Goal: Task Accomplishment & Management: Complete application form

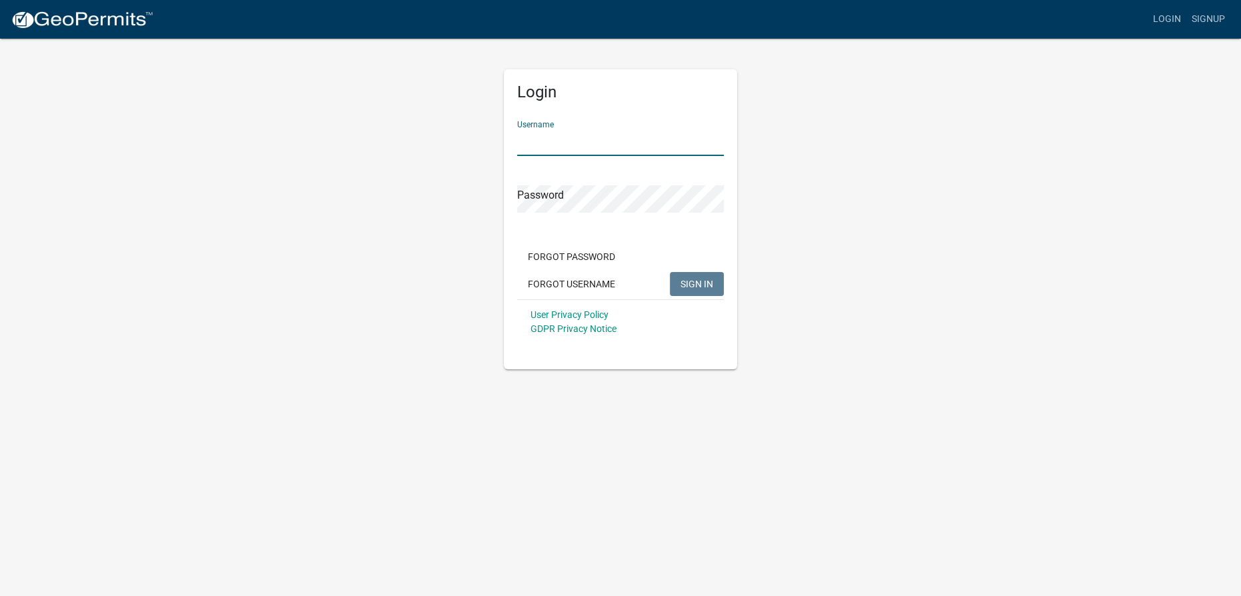
click at [554, 140] on input "Username" at bounding box center [620, 142] width 207 height 27
type input "msandy"
click at [670, 272] on button "SIGN IN" at bounding box center [697, 284] width 54 height 24
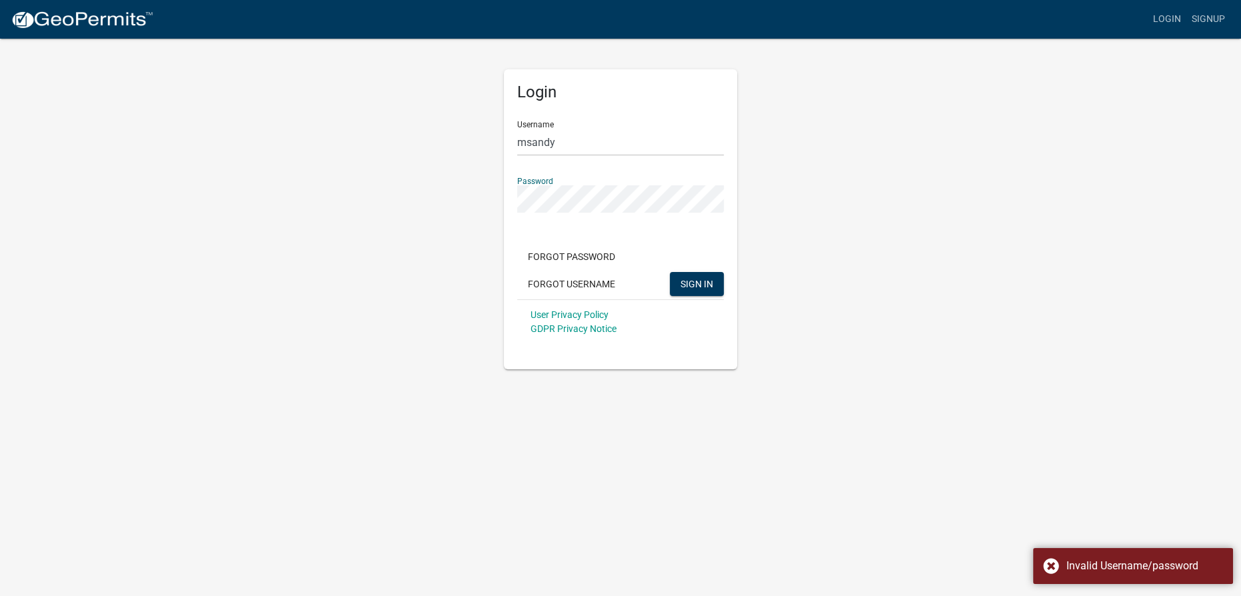
click at [670, 272] on button "SIGN IN" at bounding box center [697, 284] width 54 height 24
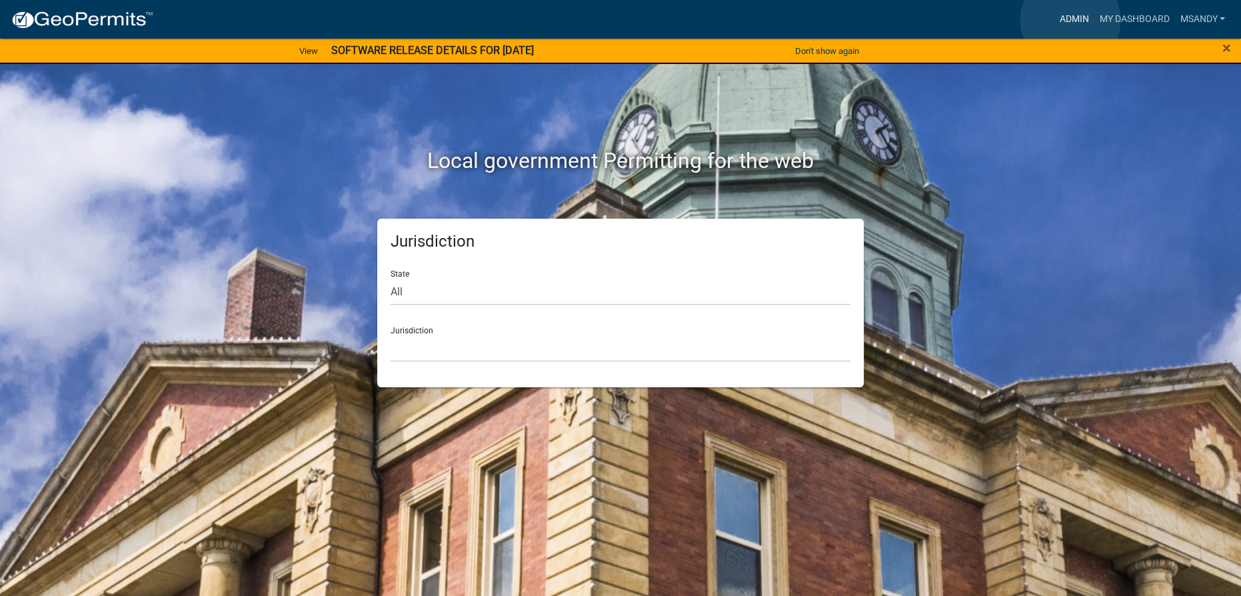
click at [1070, 20] on link "Admin" at bounding box center [1074, 19] width 40 height 25
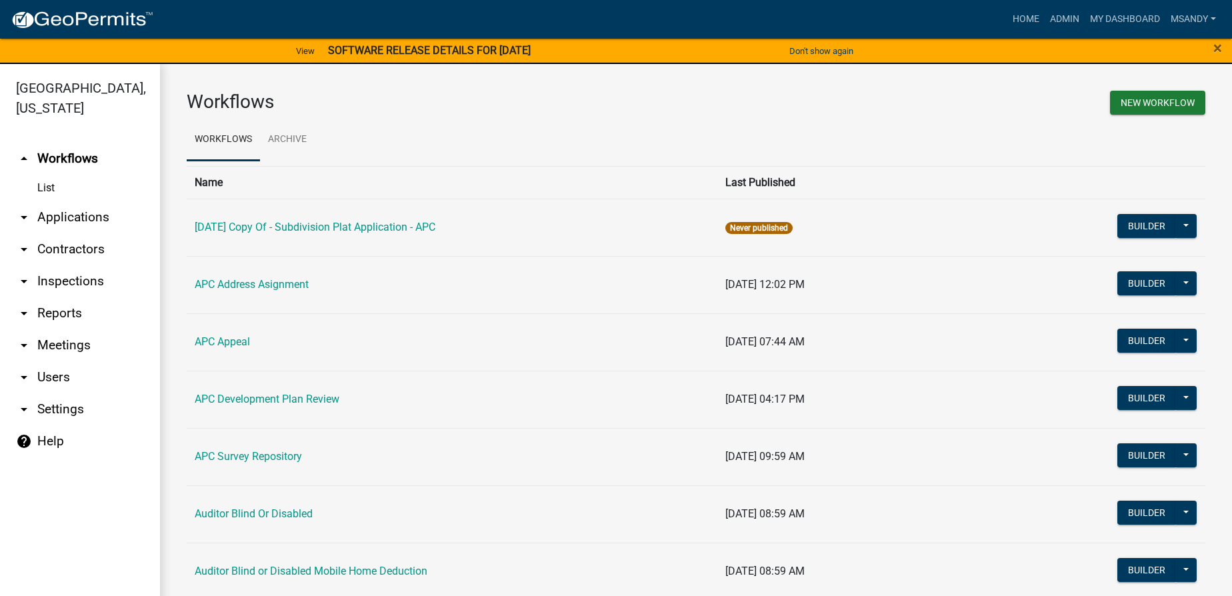
click at [81, 217] on link "arrow_drop_down Applications" at bounding box center [80, 217] width 160 height 32
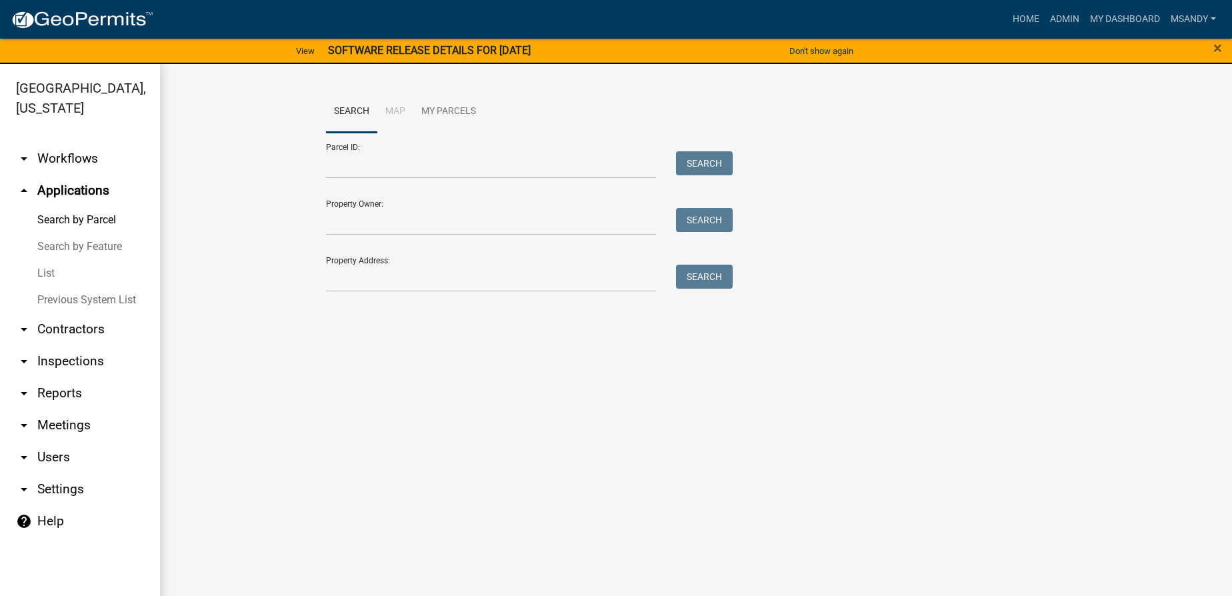
click at [38, 273] on link "List" at bounding box center [80, 273] width 160 height 27
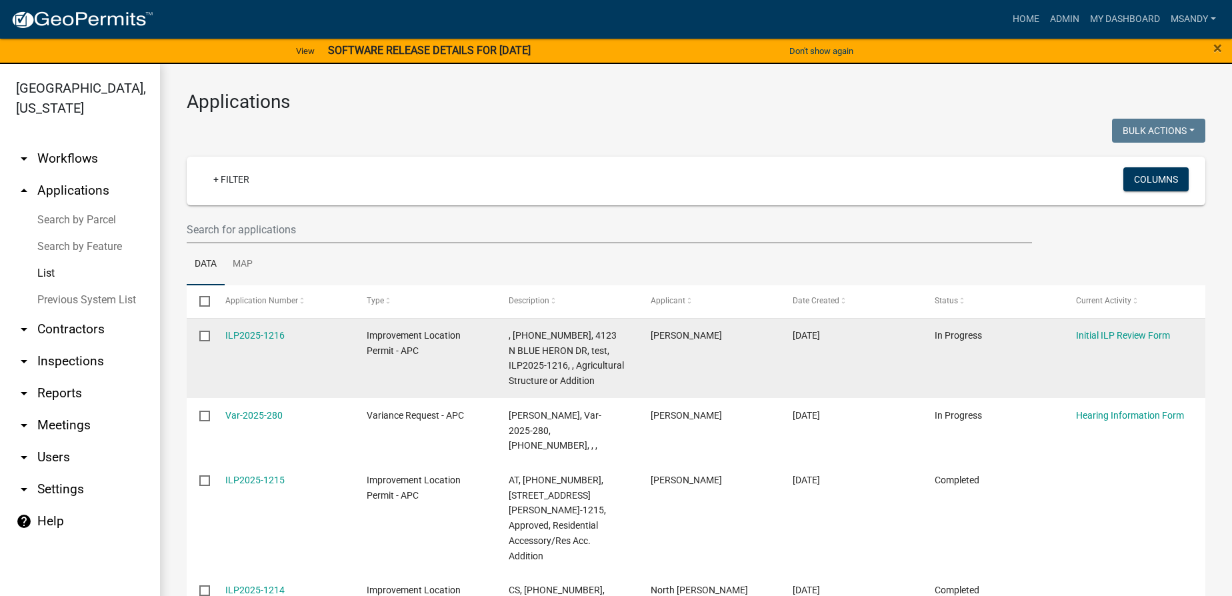
click at [263, 328] on div "ILP2025-1216" at bounding box center [283, 335] width 116 height 15
click at [265, 339] on link "ILP2025-1216" at bounding box center [254, 335] width 59 height 11
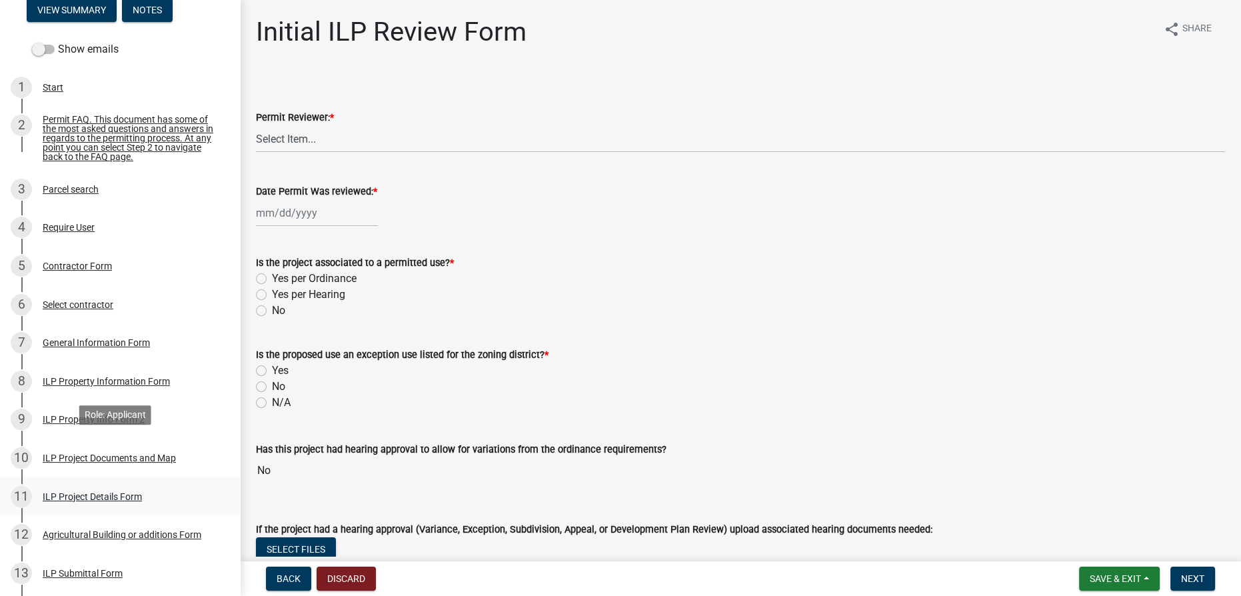
scroll to position [242, 0]
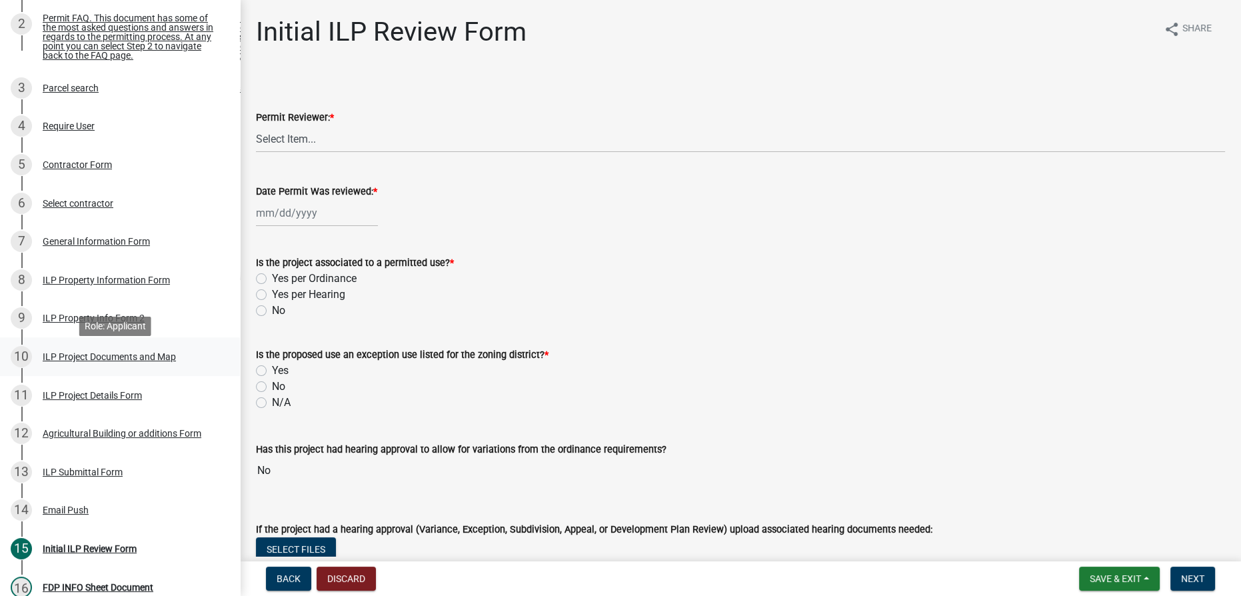
click at [101, 360] on div "ILP Project Documents and Map" at bounding box center [109, 356] width 133 height 9
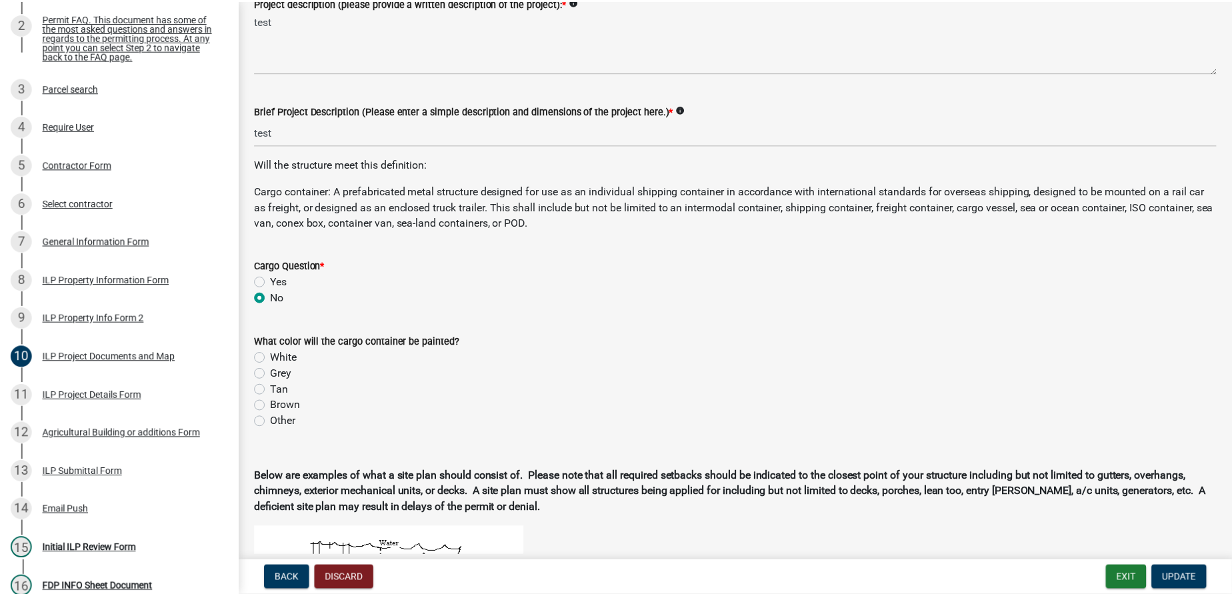
scroll to position [363, 0]
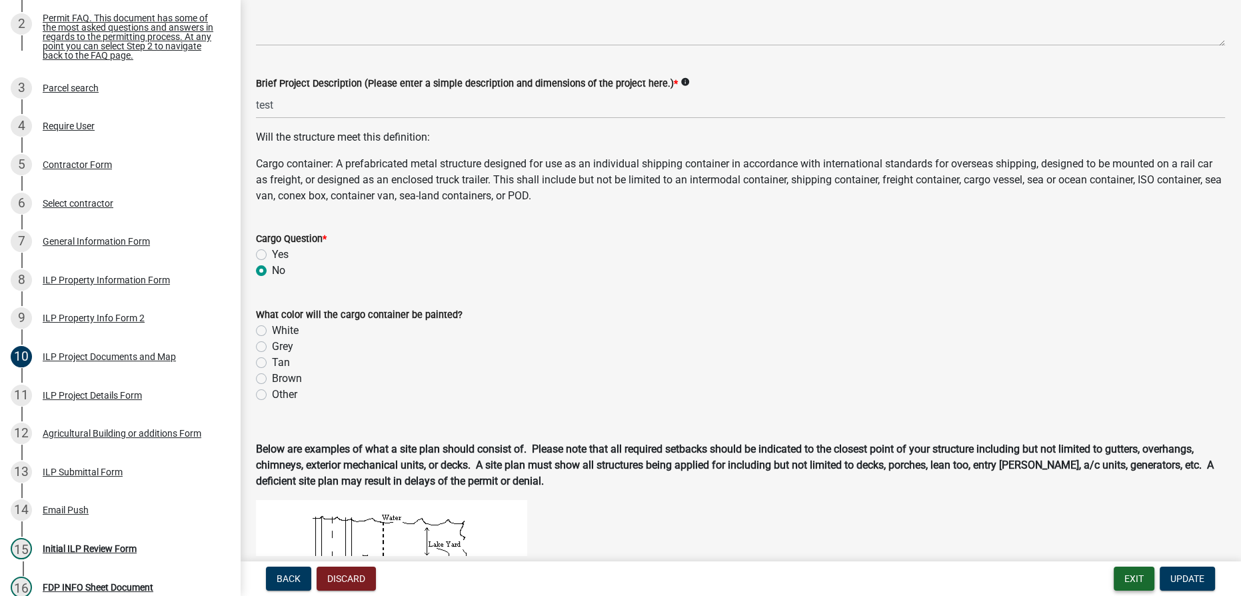
click at [1139, 579] on button "Exit" at bounding box center [1134, 579] width 41 height 24
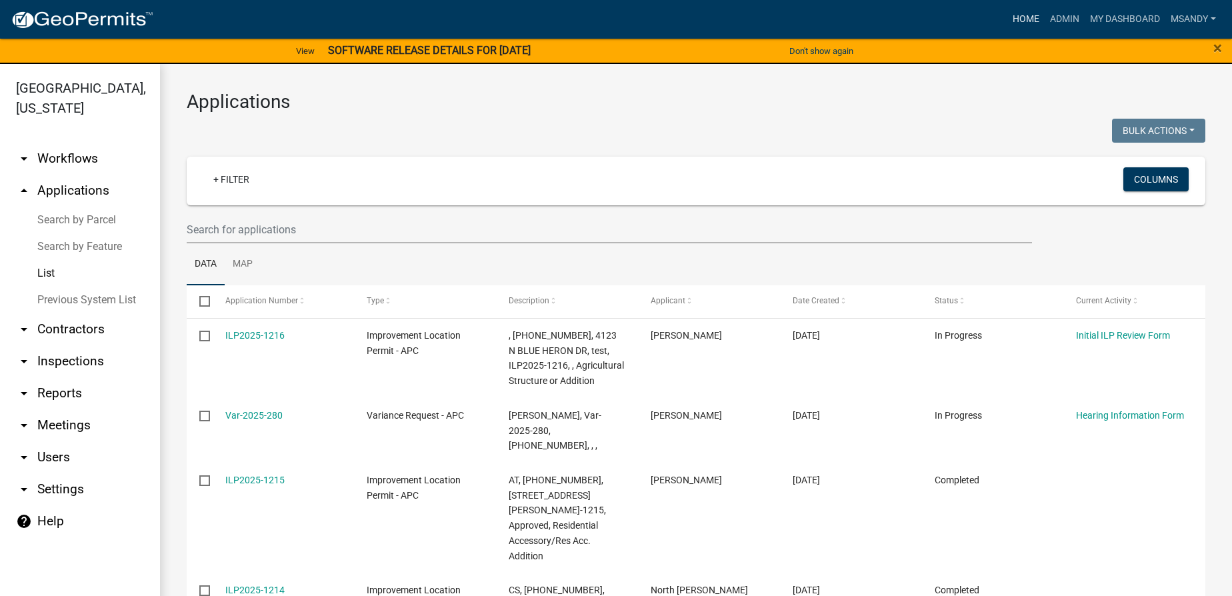
click at [1016, 20] on link "Home" at bounding box center [1025, 19] width 37 height 25
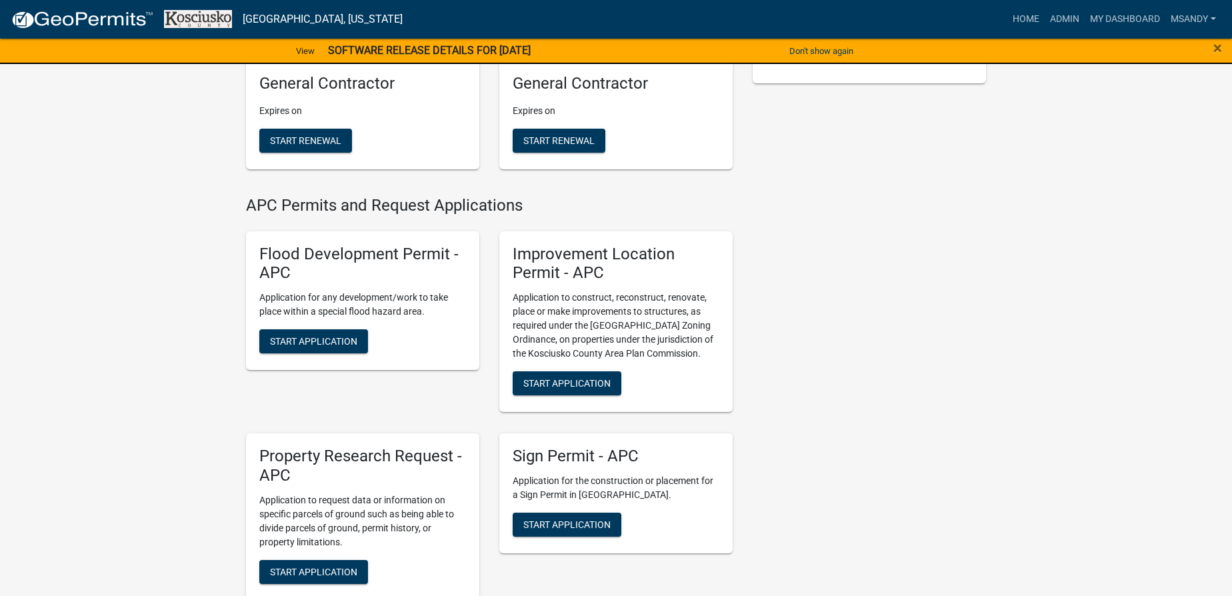
scroll to position [363, 0]
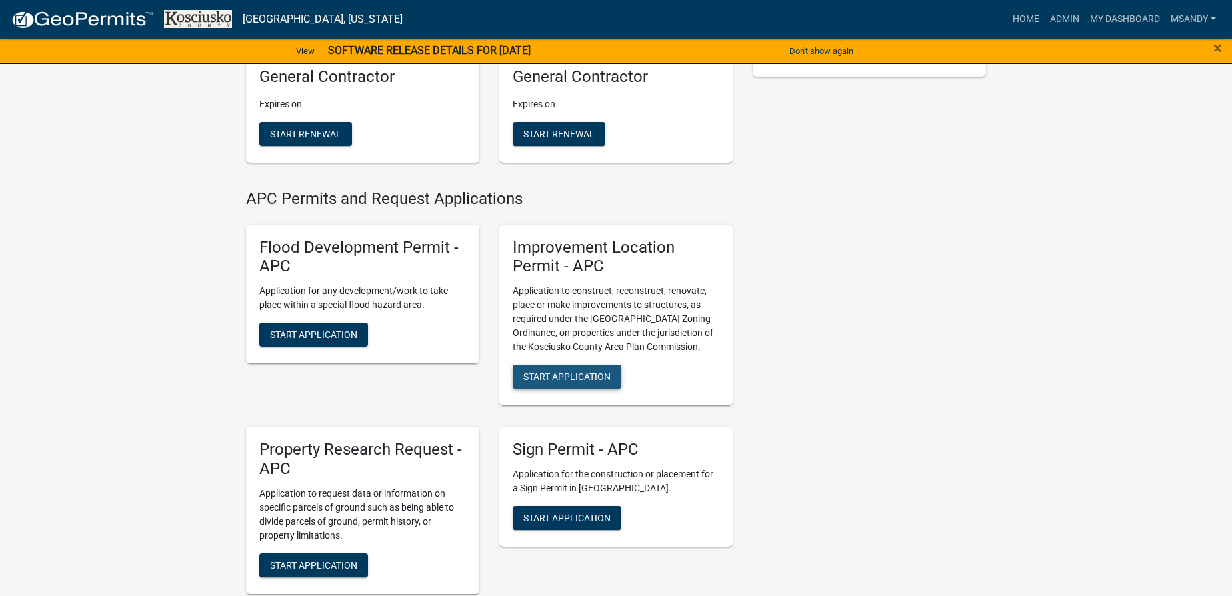
click at [579, 371] on span "Start Application" at bounding box center [566, 376] width 87 height 11
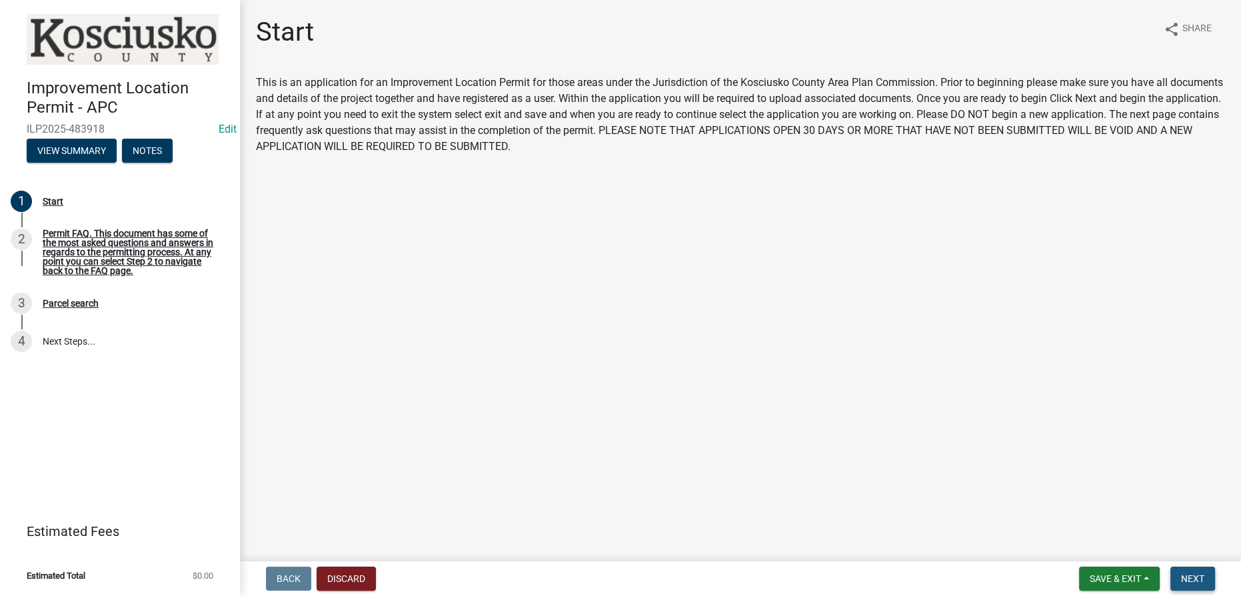
click at [1181, 579] on span "Next" at bounding box center [1192, 578] width 23 height 11
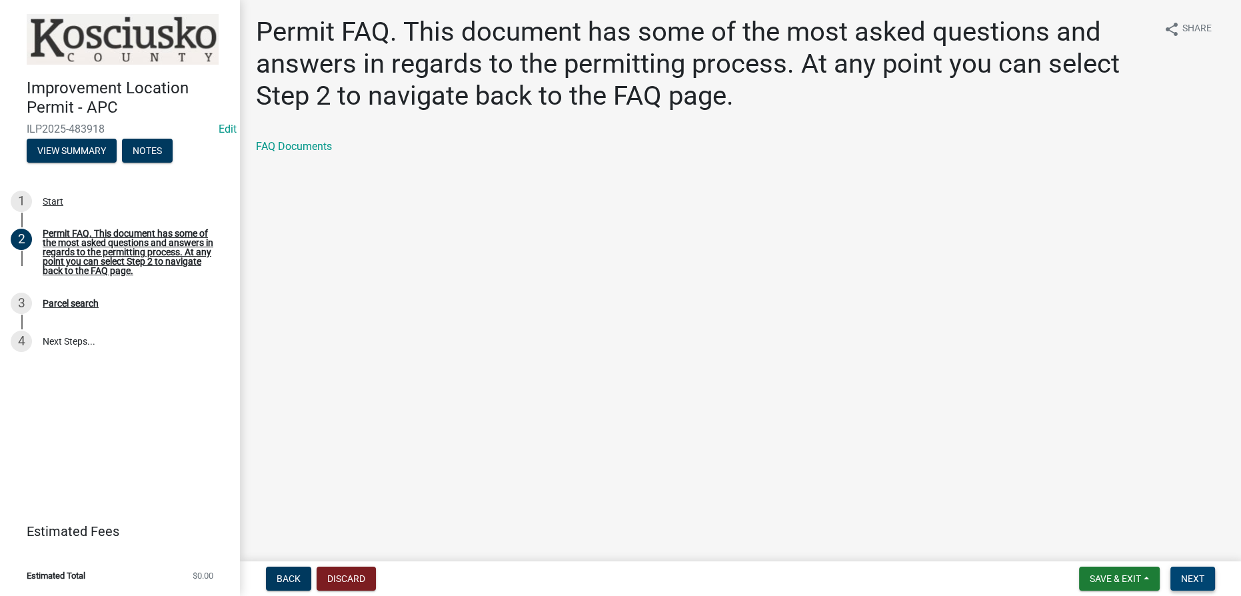
click at [1182, 583] on span "Next" at bounding box center [1192, 578] width 23 height 11
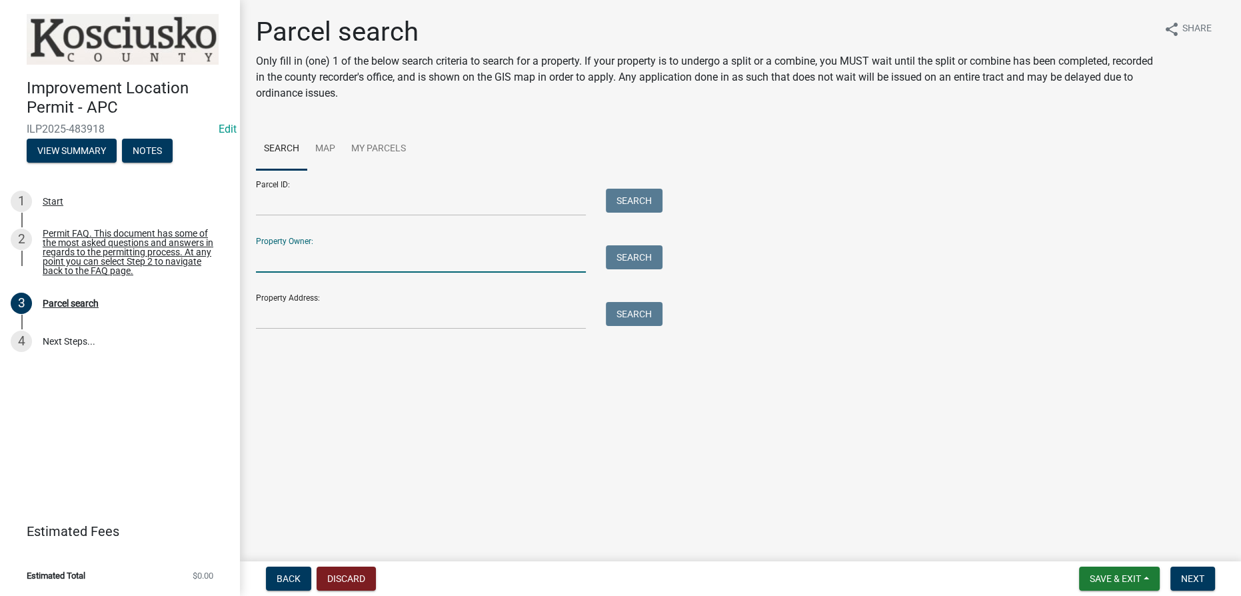
click at [315, 262] on input "Property Owner:" at bounding box center [421, 258] width 330 height 27
click at [295, 315] on input "Property Address:" at bounding box center [421, 315] width 330 height 27
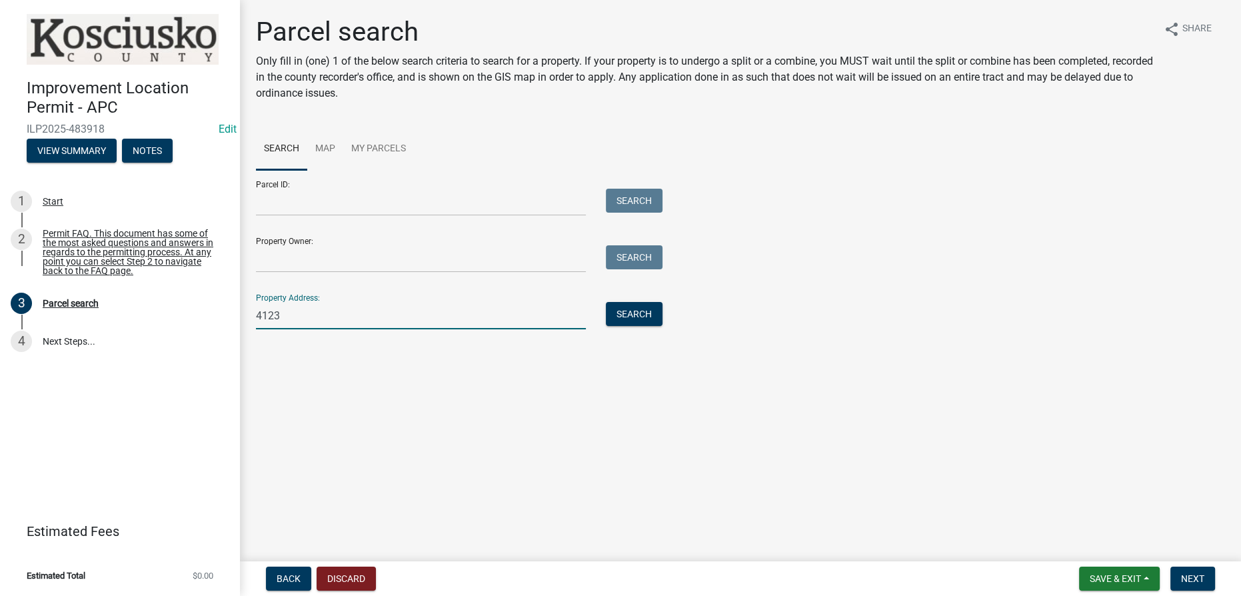
type input "4123"
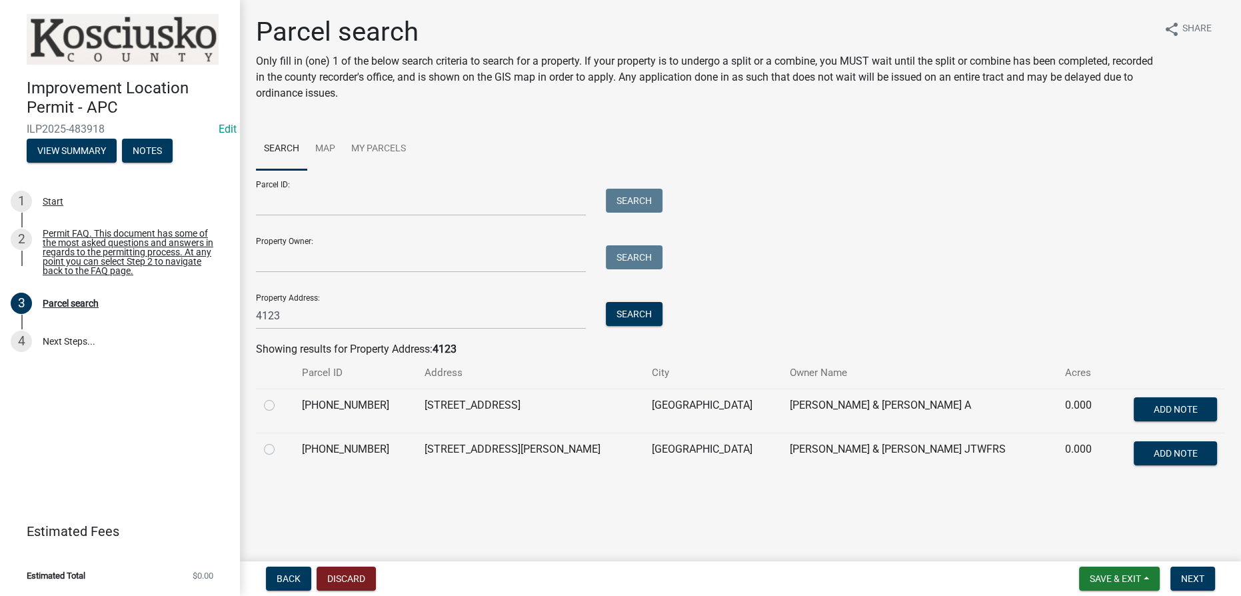
click at [280, 397] on label at bounding box center [280, 397] width 0 height 0
click at [280, 405] on input "radio" at bounding box center [284, 401] width 9 height 9
radio input "true"
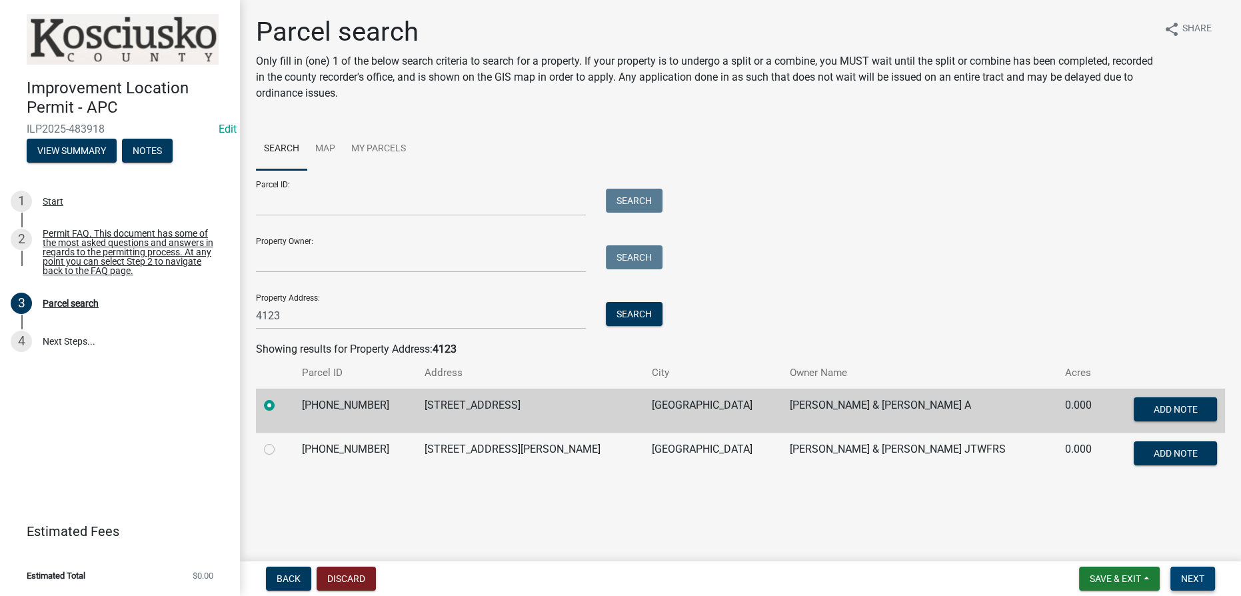
click at [1174, 575] on button "Next" at bounding box center [1192, 579] width 45 height 24
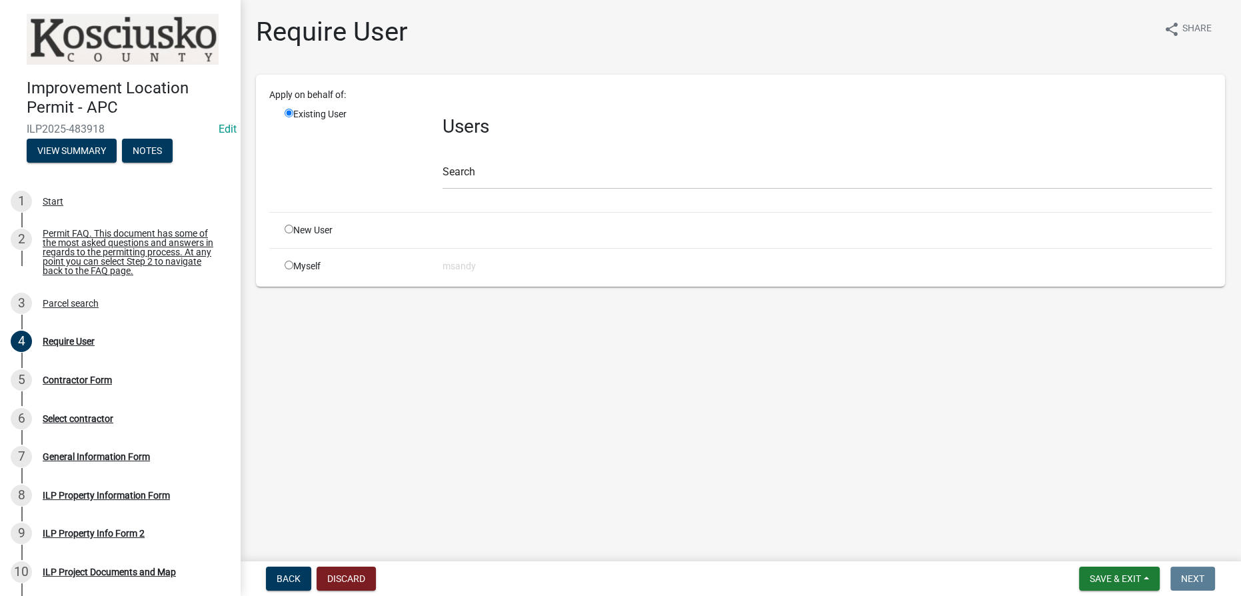
drag, startPoint x: 307, startPoint y: 261, endPoint x: 305, endPoint y: 270, distance: 9.5
click at [307, 262] on div "Myself" at bounding box center [354, 266] width 158 height 14
click at [287, 264] on input "radio" at bounding box center [289, 265] width 9 height 9
radio input "true"
radio input "false"
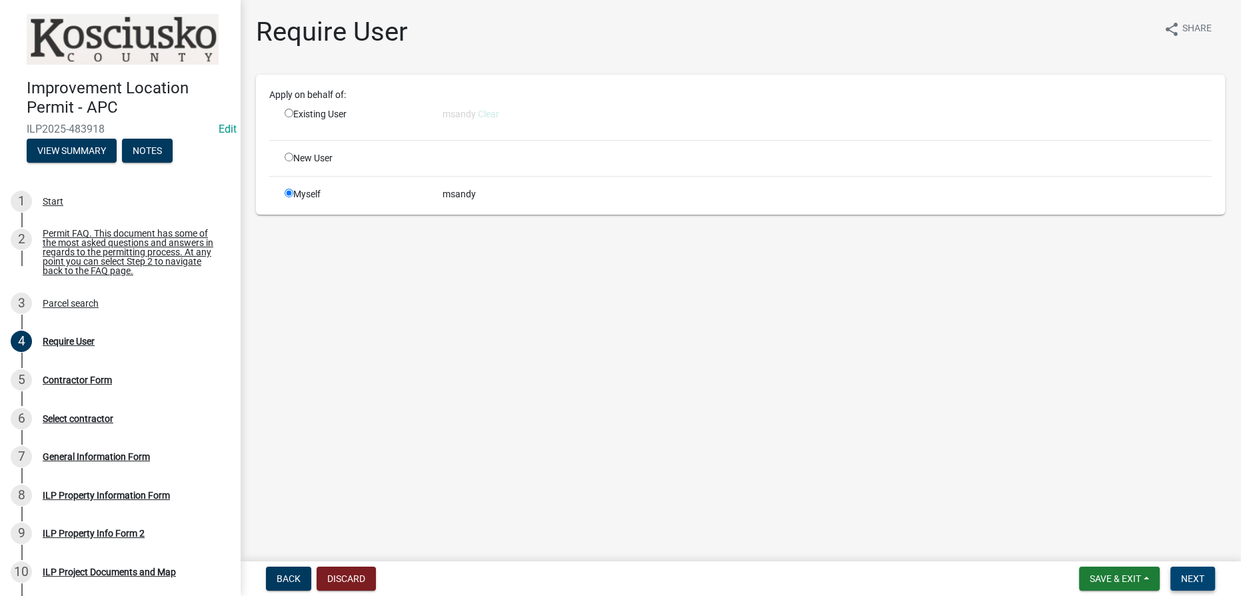
click at [1210, 575] on button "Next" at bounding box center [1192, 579] width 45 height 24
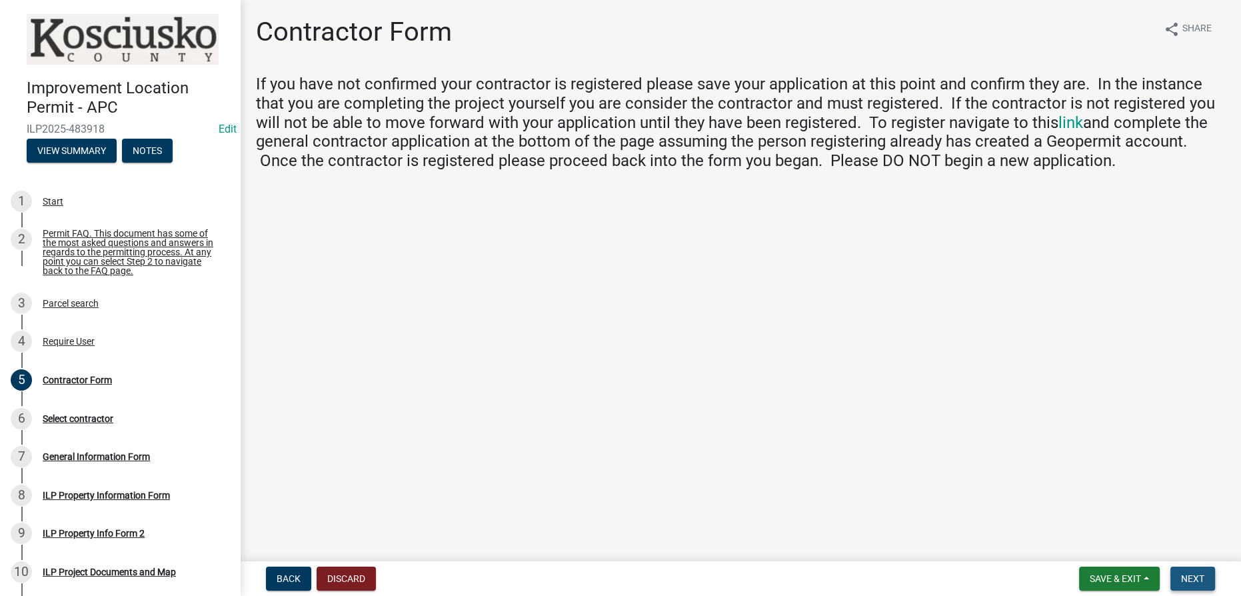
click at [1203, 573] on span "Next" at bounding box center [1192, 578] width 23 height 11
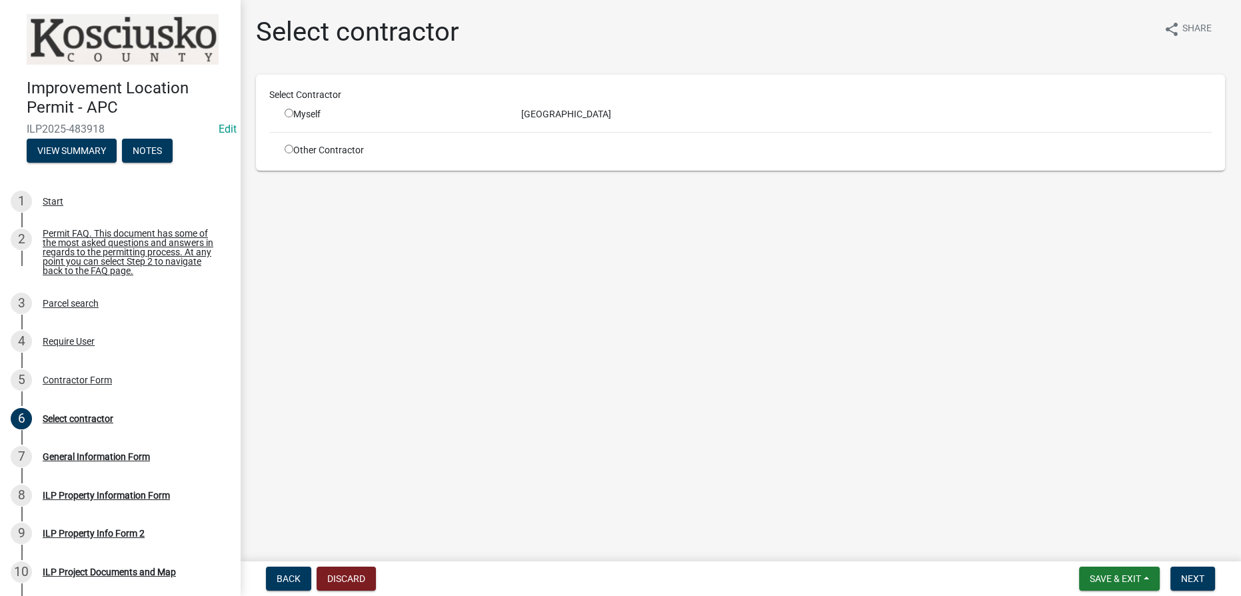
click at [283, 112] on div "Myself" at bounding box center [393, 114] width 237 height 14
click at [288, 112] on input "radio" at bounding box center [289, 113] width 9 height 9
radio input "true"
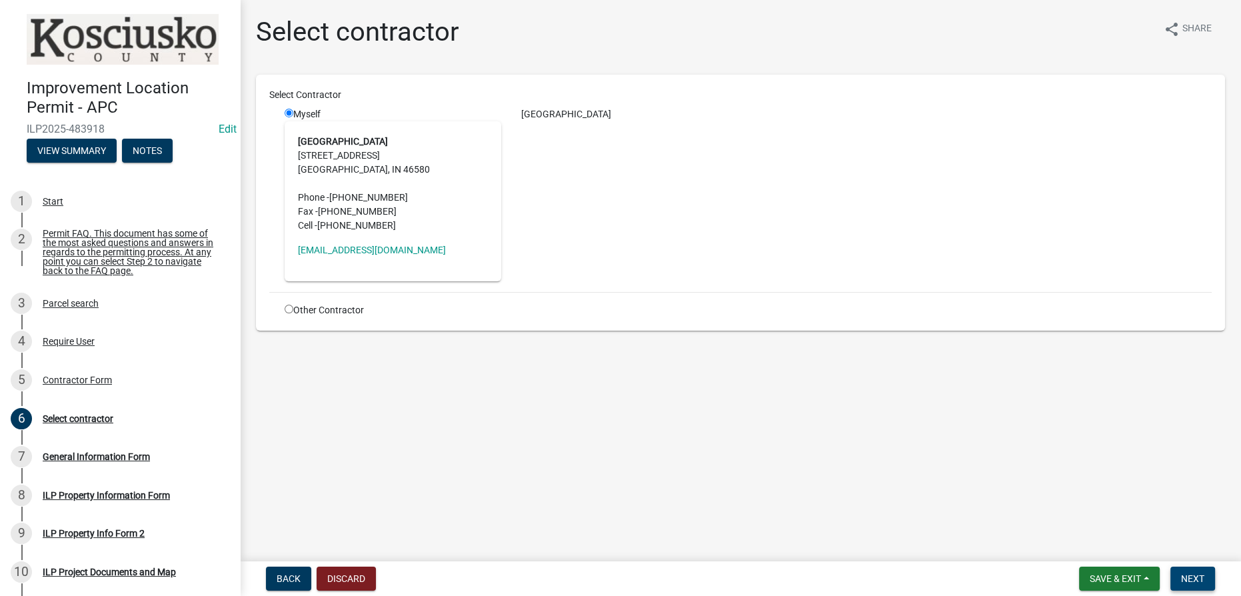
click at [1204, 577] on button "Next" at bounding box center [1192, 579] width 45 height 24
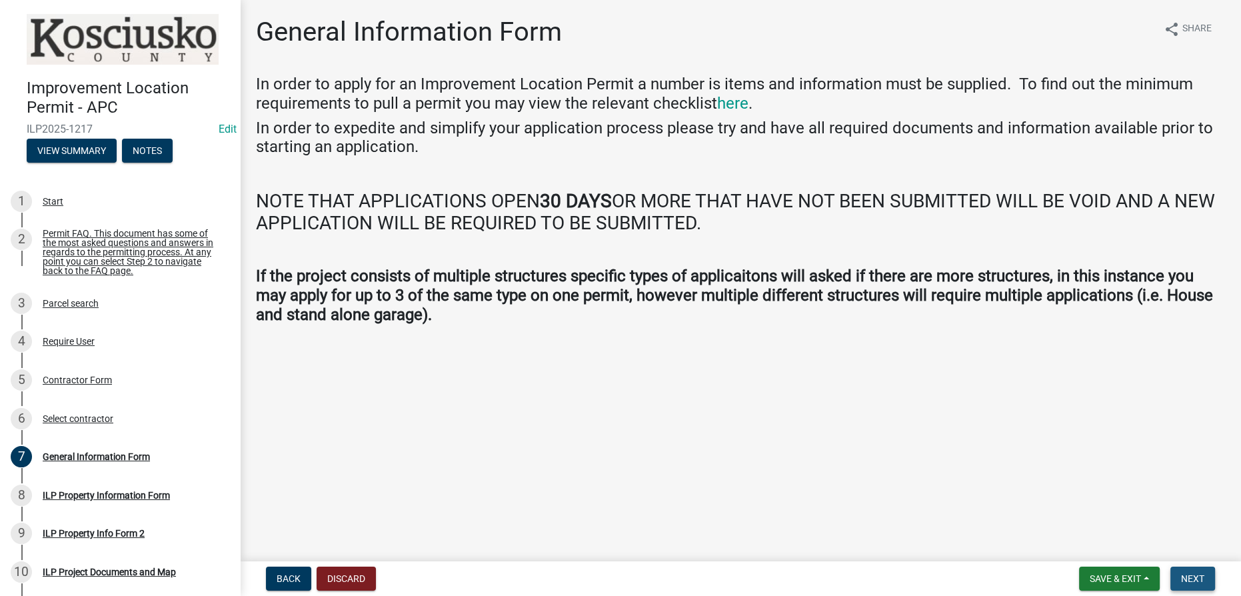
click at [1203, 580] on span "Next" at bounding box center [1192, 578] width 23 height 11
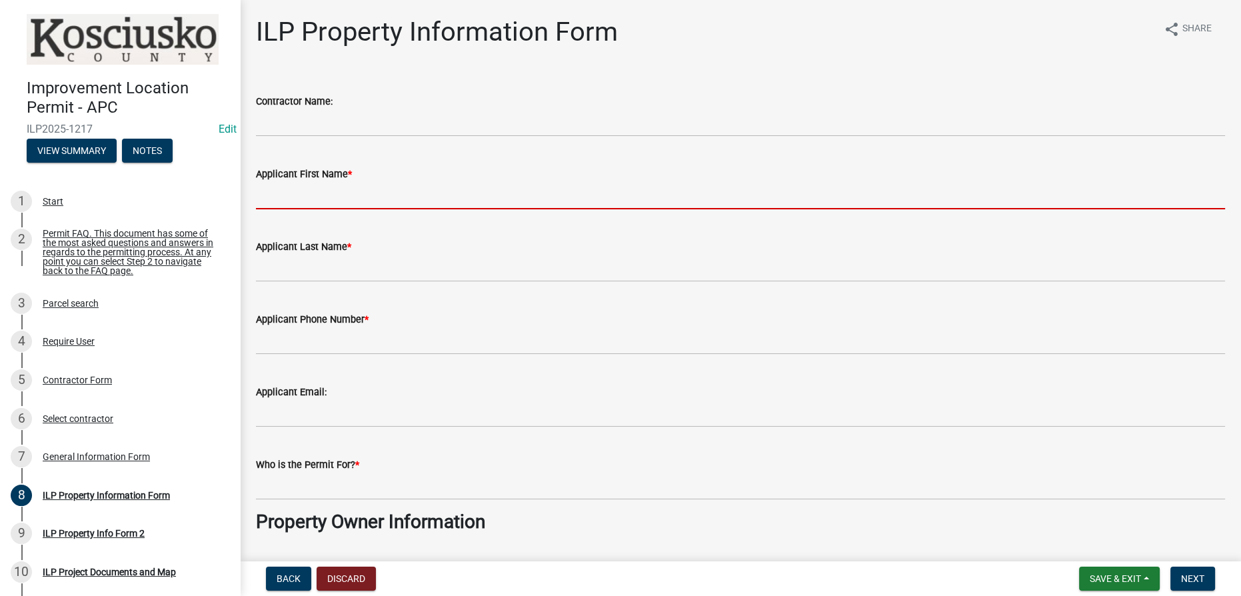
drag, startPoint x: 351, startPoint y: 193, endPoint x: 361, endPoint y: 192, distance: 9.4
click at [351, 193] on input "Applicant First Name *" at bounding box center [740, 195] width 969 height 27
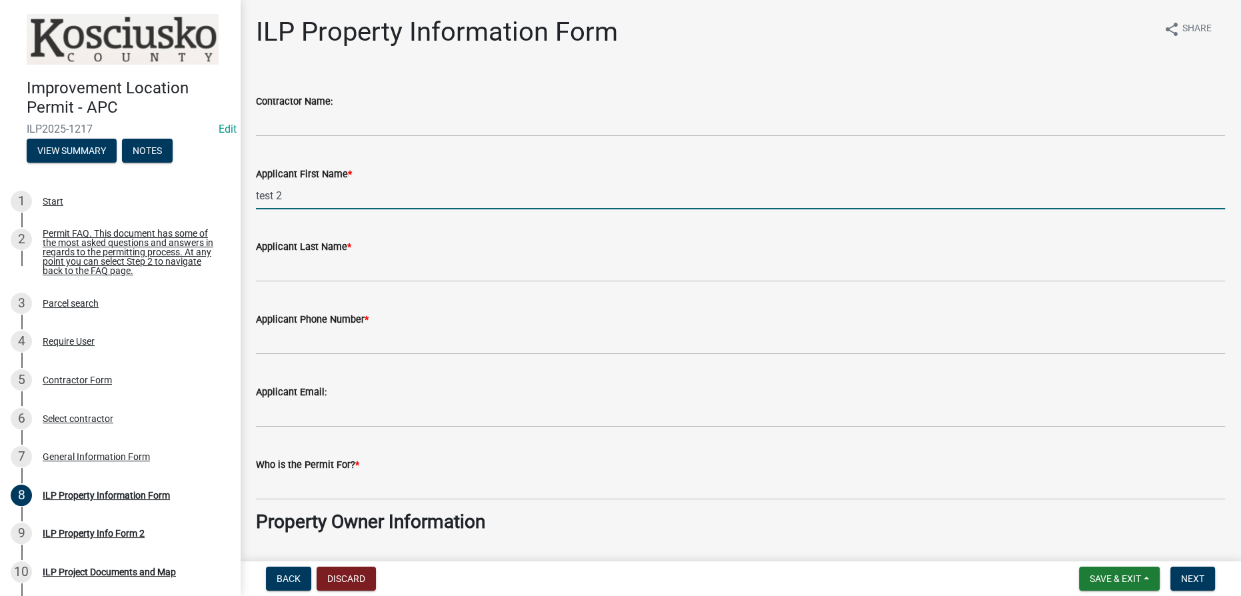
type input "test 2"
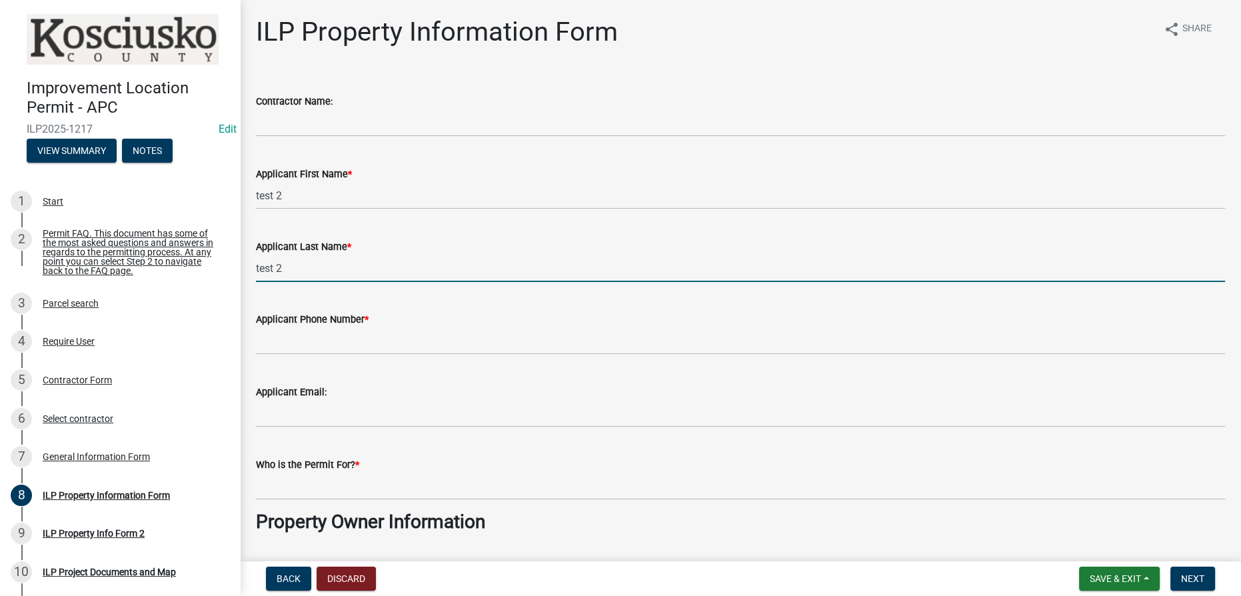
type input "test 2`"
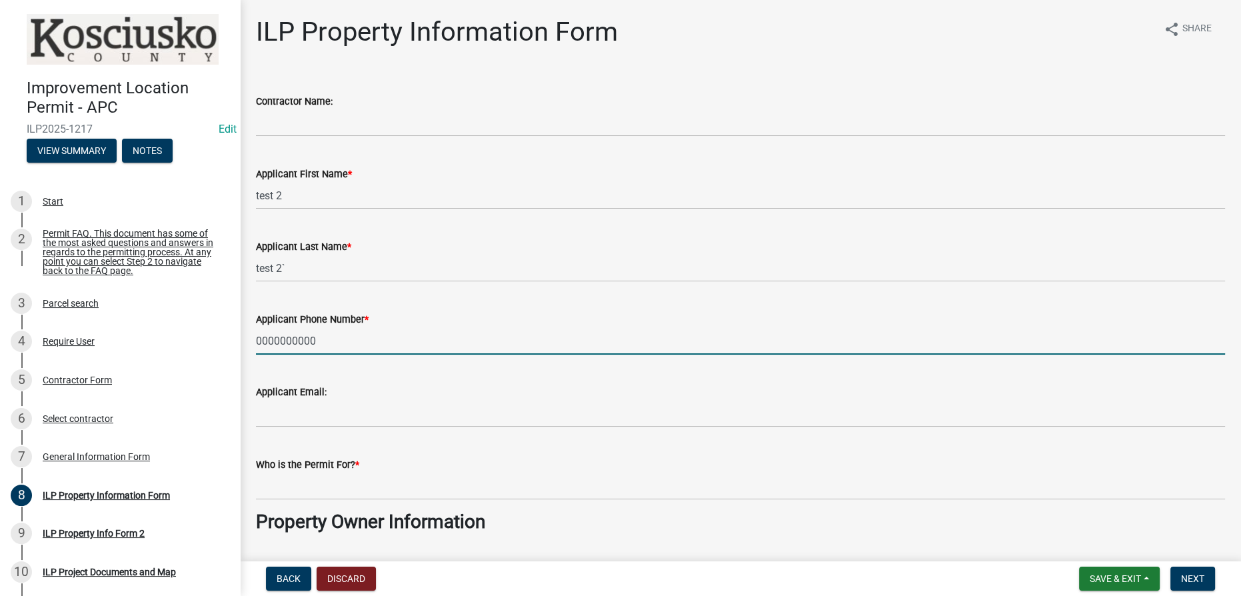
type input "0000000000"
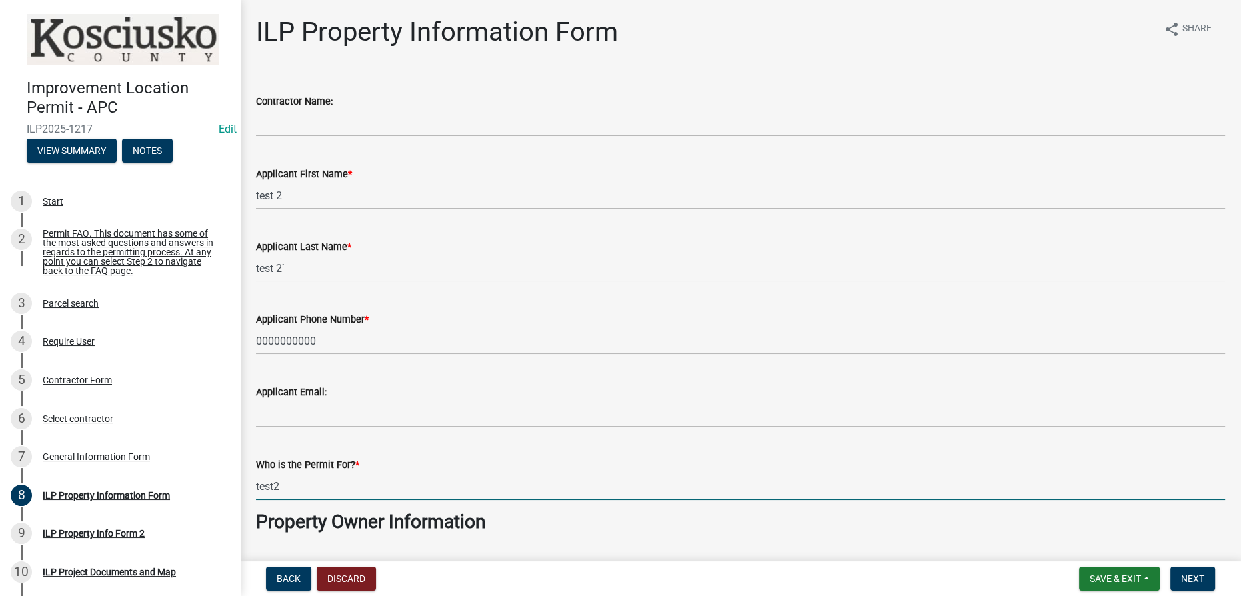
type input "test2"
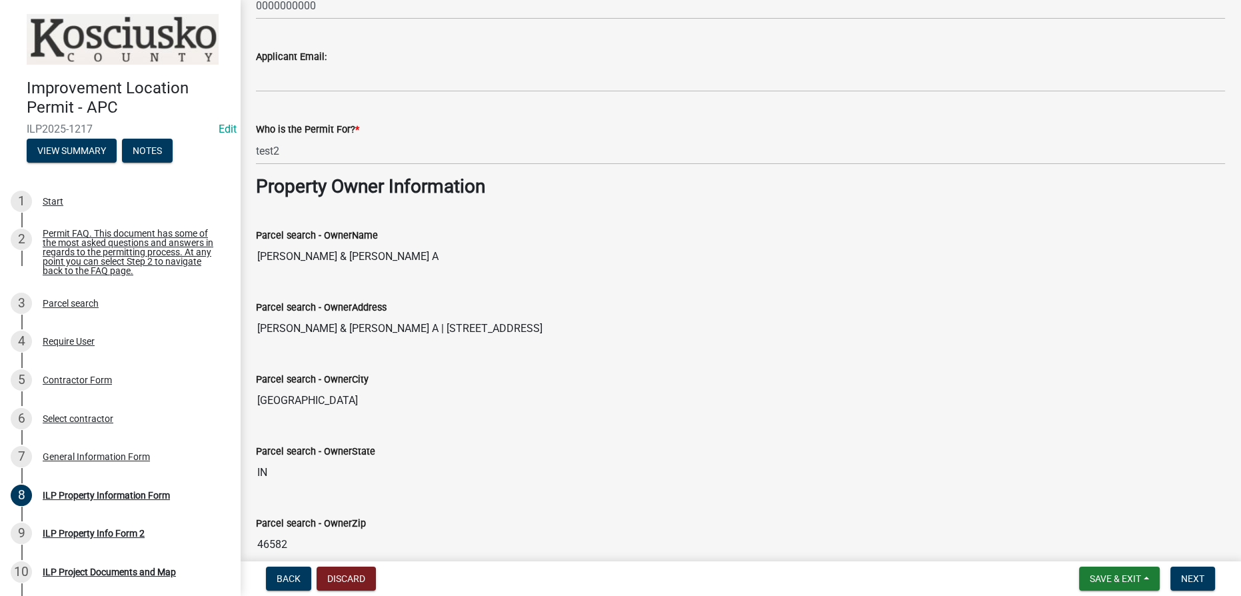
scroll to position [672, 0]
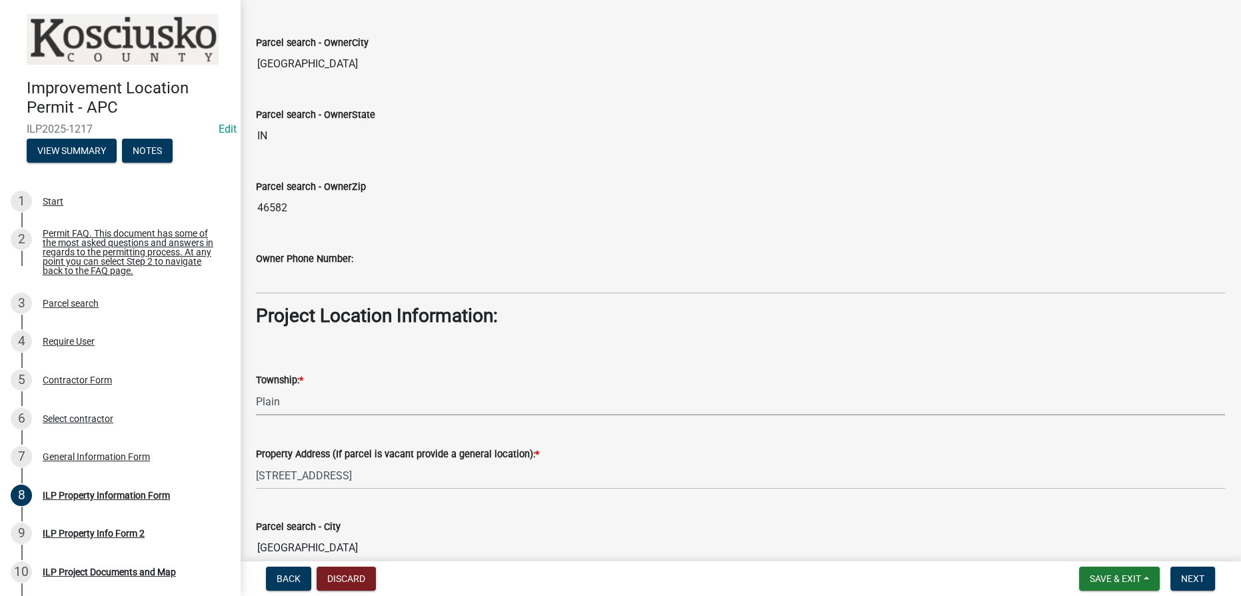
select select "ce5e5af6-c6c5-4687-8c03-18a23ec22597"
click at [1184, 581] on span "Next" at bounding box center [1192, 578] width 23 height 11
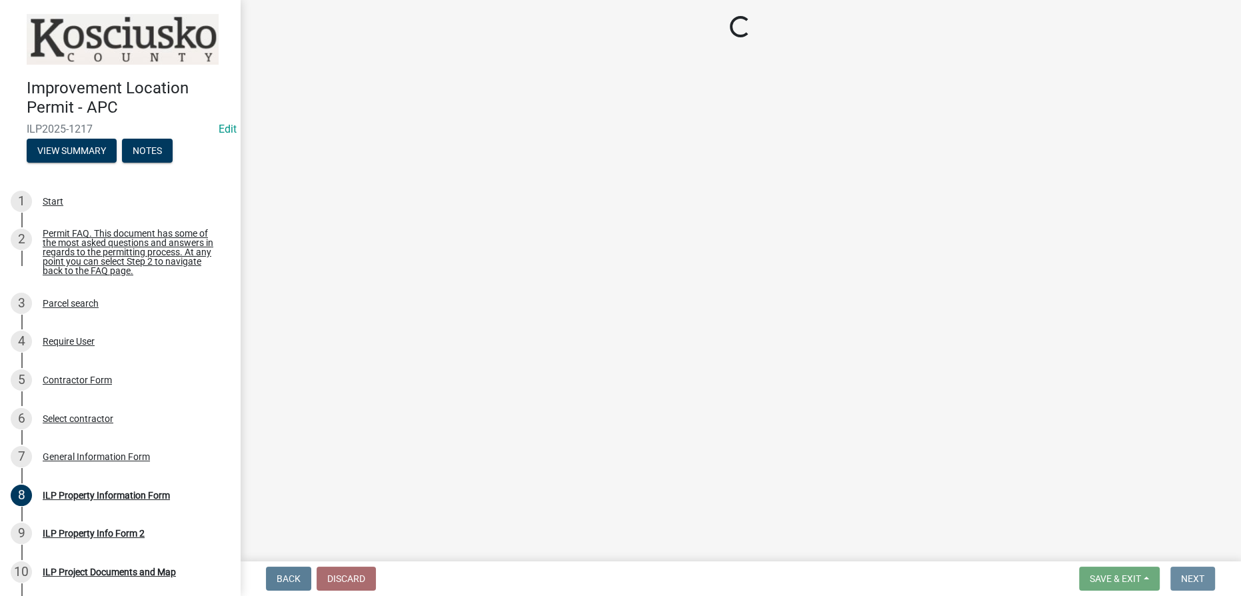
scroll to position [0, 0]
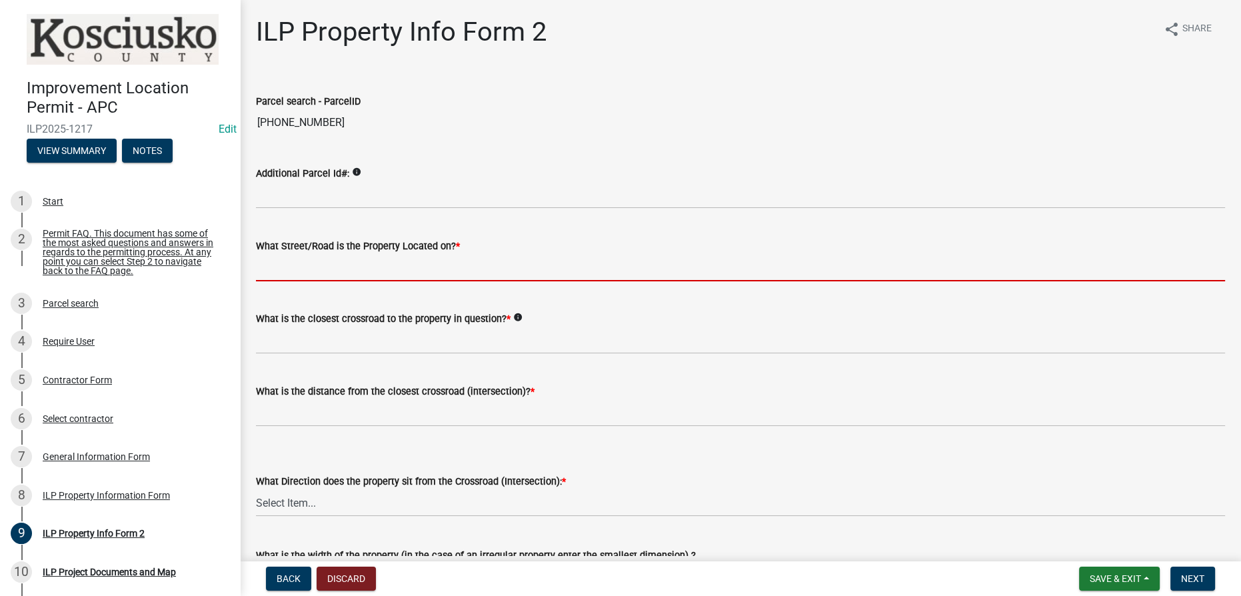
click at [345, 271] on input "What Street/Road is the Property Located on? *" at bounding box center [740, 267] width 969 height 27
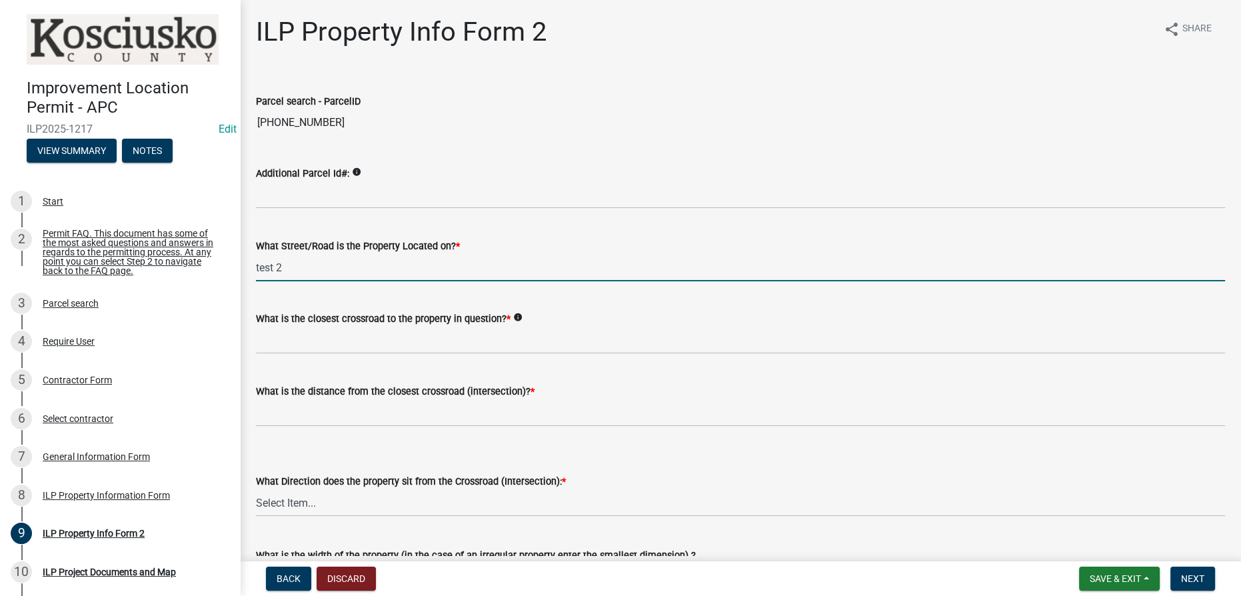
type input "test 2"
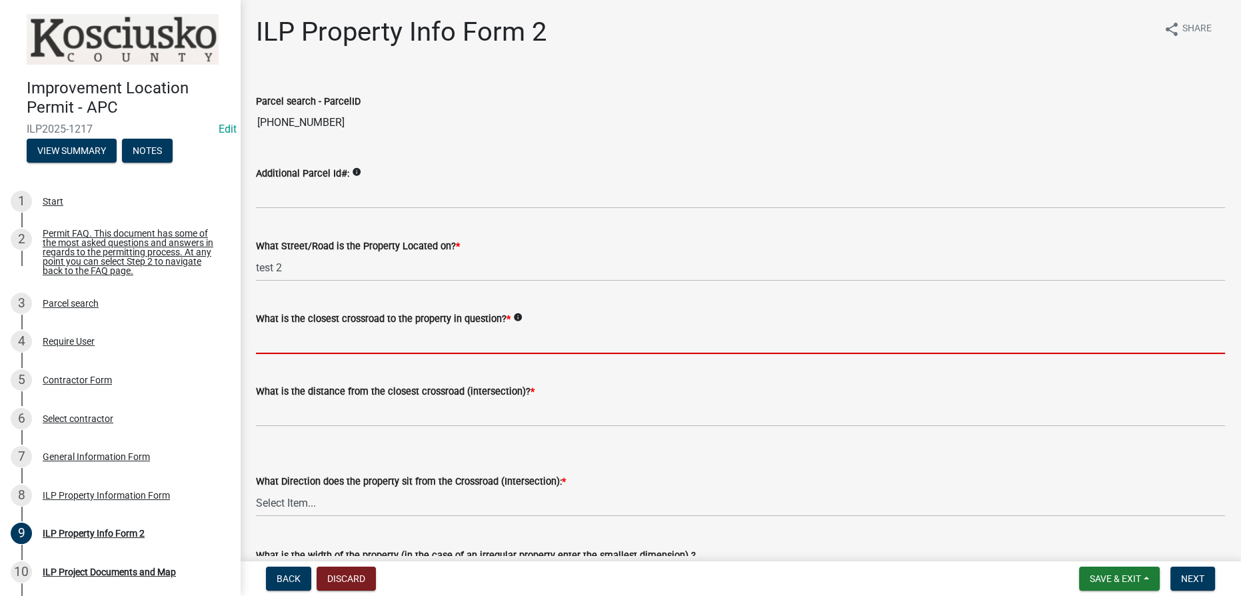
type input "r"
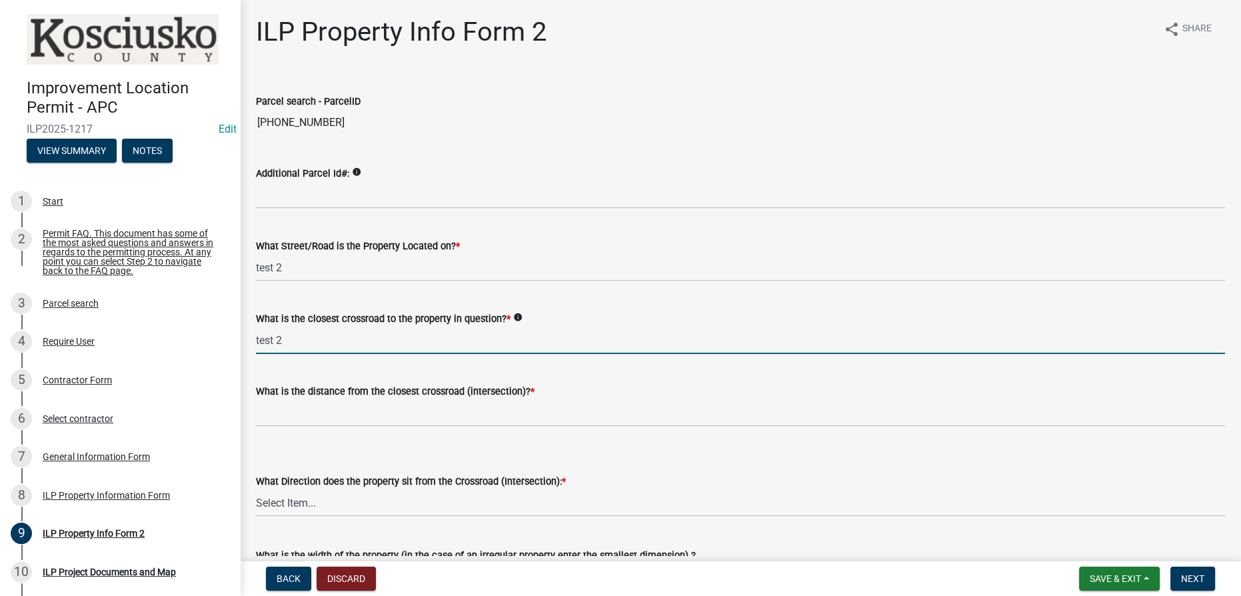
type input "test 2"
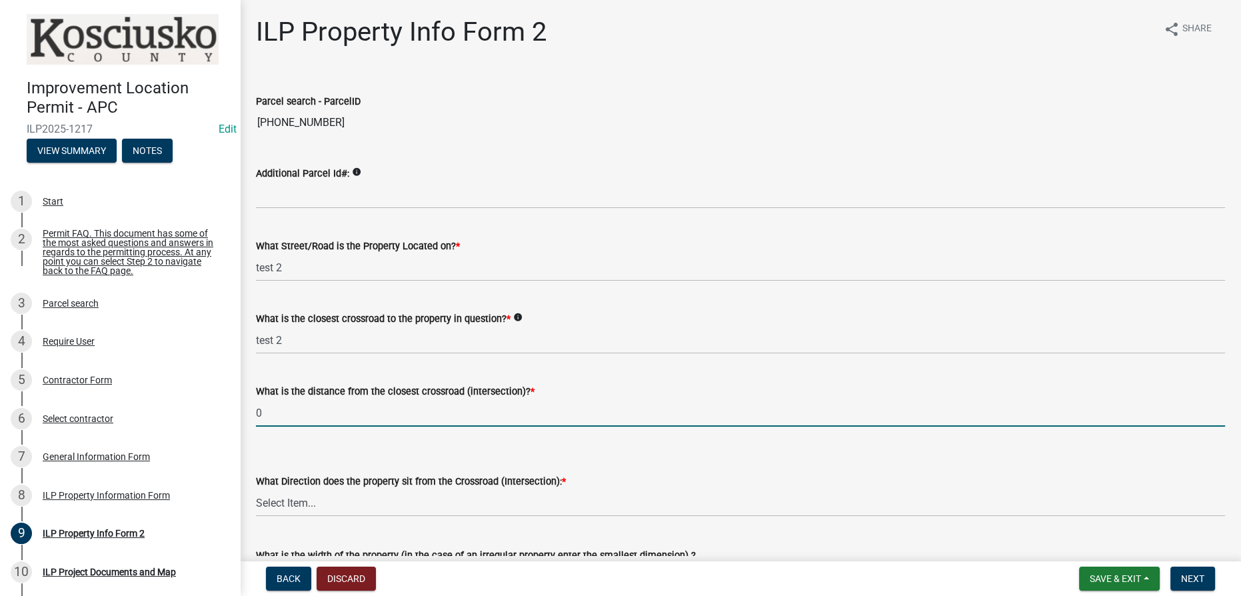
type input "0"
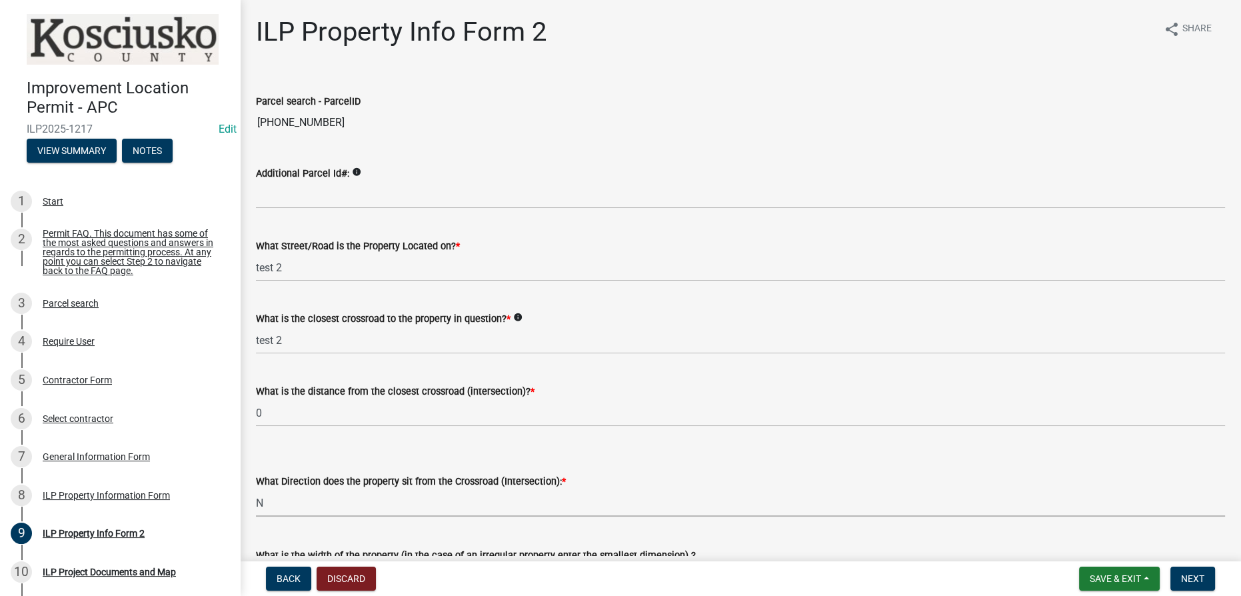
select select "0609af41-fe40-4fa2-880d-6f54f567ae8e"
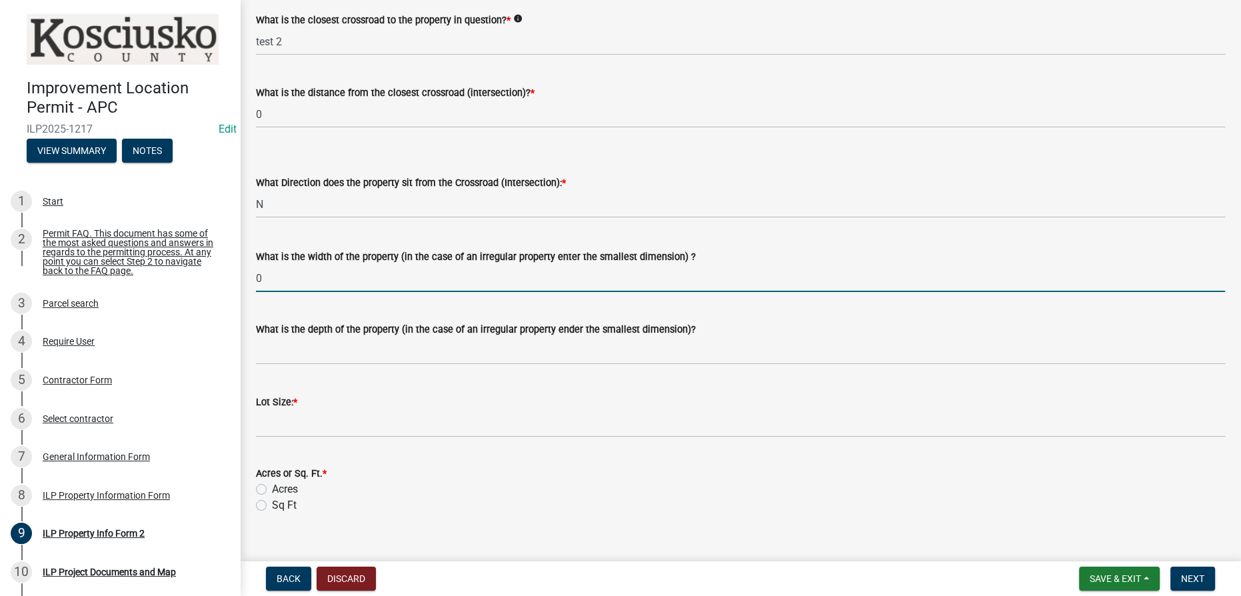
type input "0"
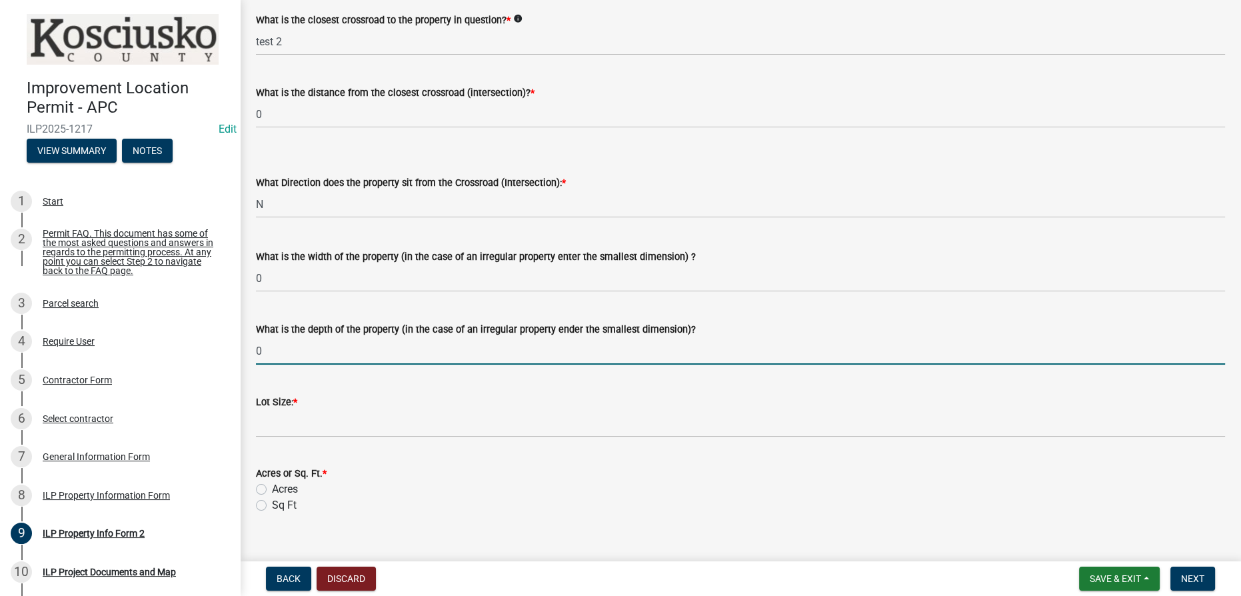
type input "0"
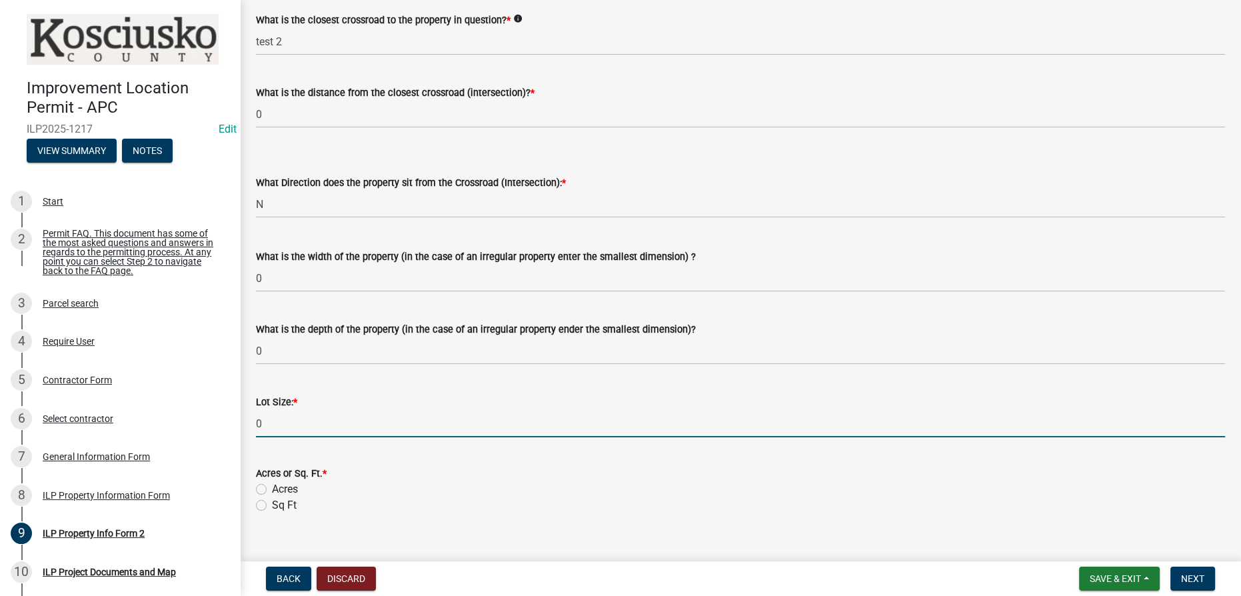
type input "0"
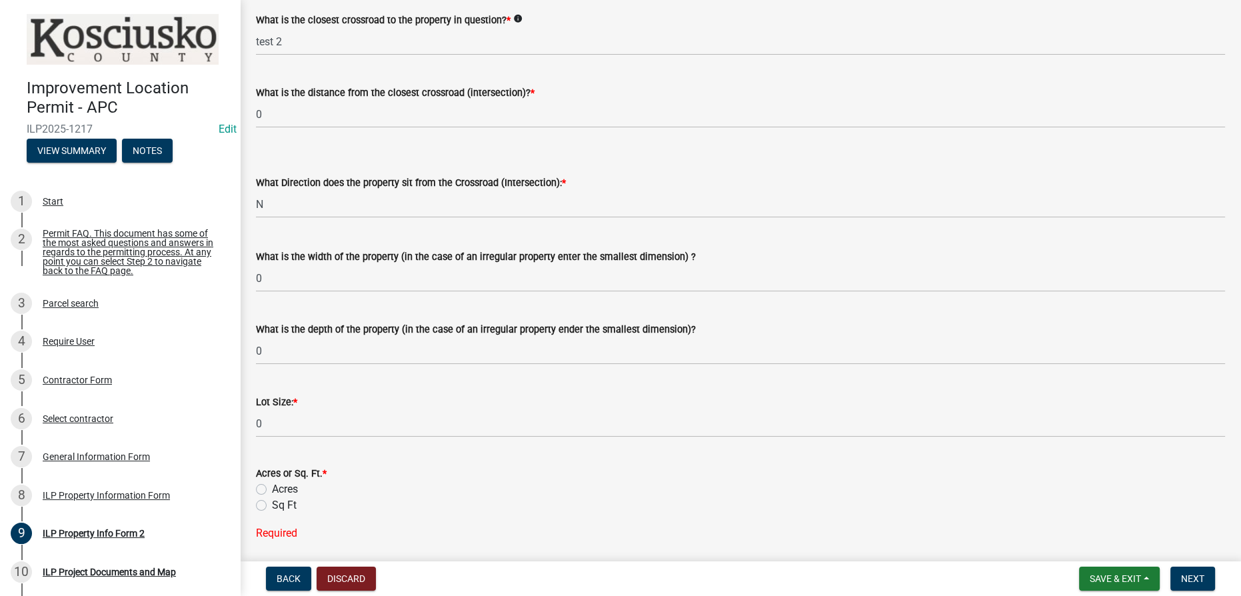
click at [272, 487] on label "Acres" at bounding box center [285, 489] width 26 height 16
click at [272, 487] on input "Acres" at bounding box center [276, 485] width 9 height 9
radio input "true"
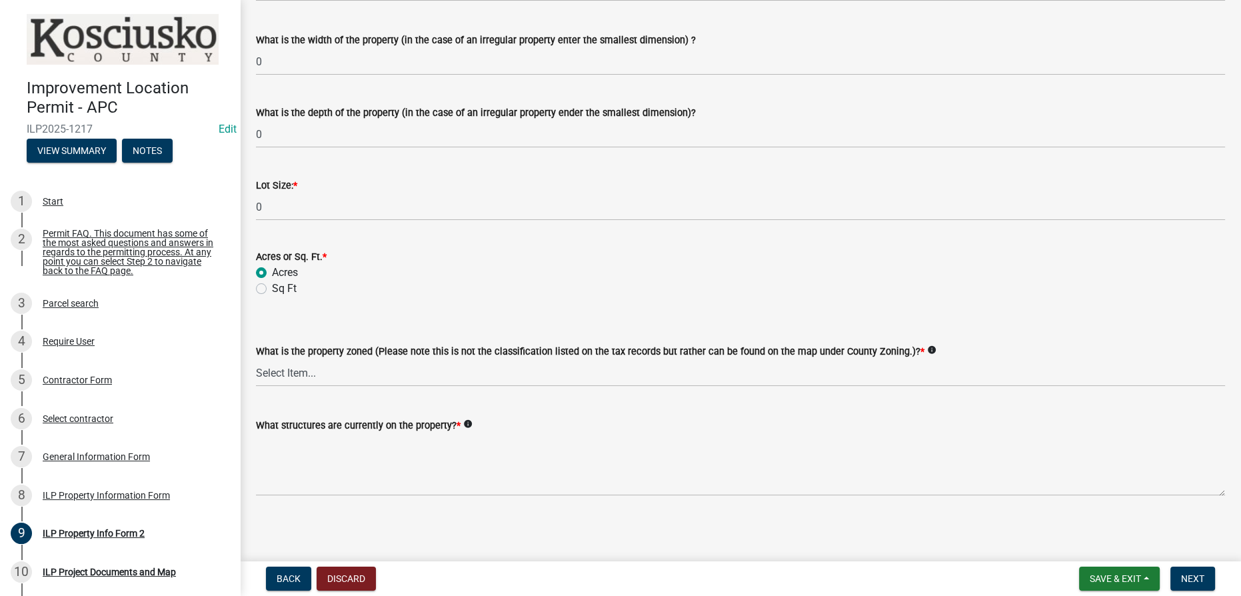
scroll to position [517, 0]
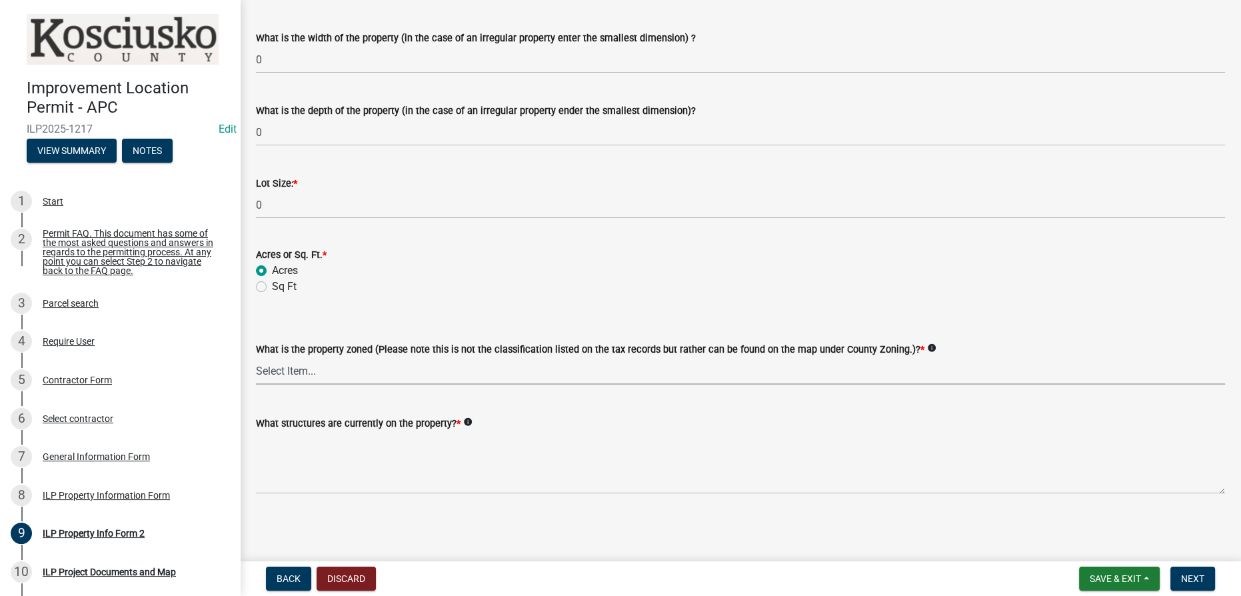
click at [318, 373] on select "Select Item... Agricultural Agricultural 2 Commercial Environmental Industrial …" at bounding box center [740, 370] width 969 height 27
click at [256, 357] on select "Select Item... Agricultural Agricultural 2 Commercial Environmental Industrial …" at bounding box center [740, 370] width 969 height 27
select select "ea119d11-e52e-4559-b746-af06211fe819"
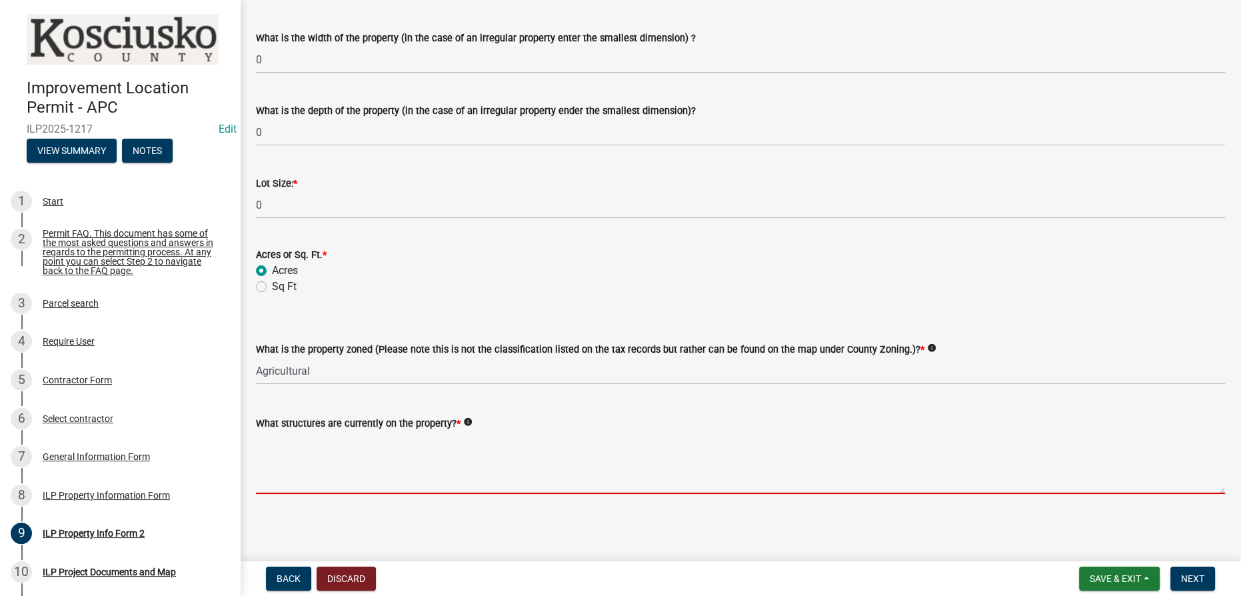
click at [286, 465] on textarea "What structures are currently on the property? *" at bounding box center [740, 462] width 969 height 63
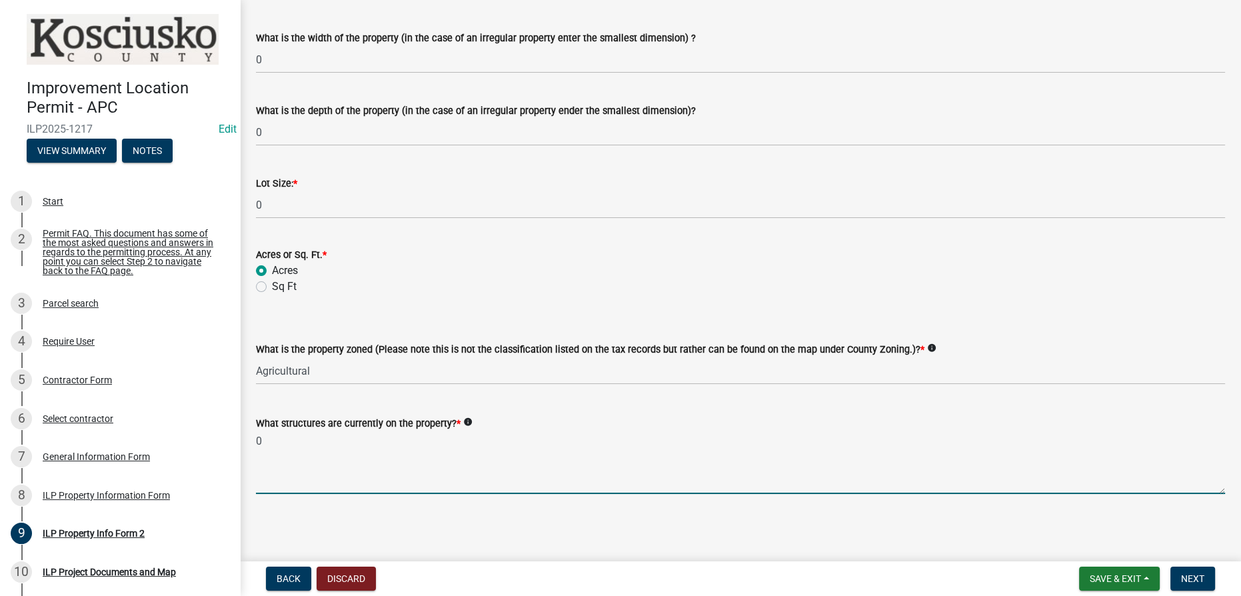
type textarea "0"
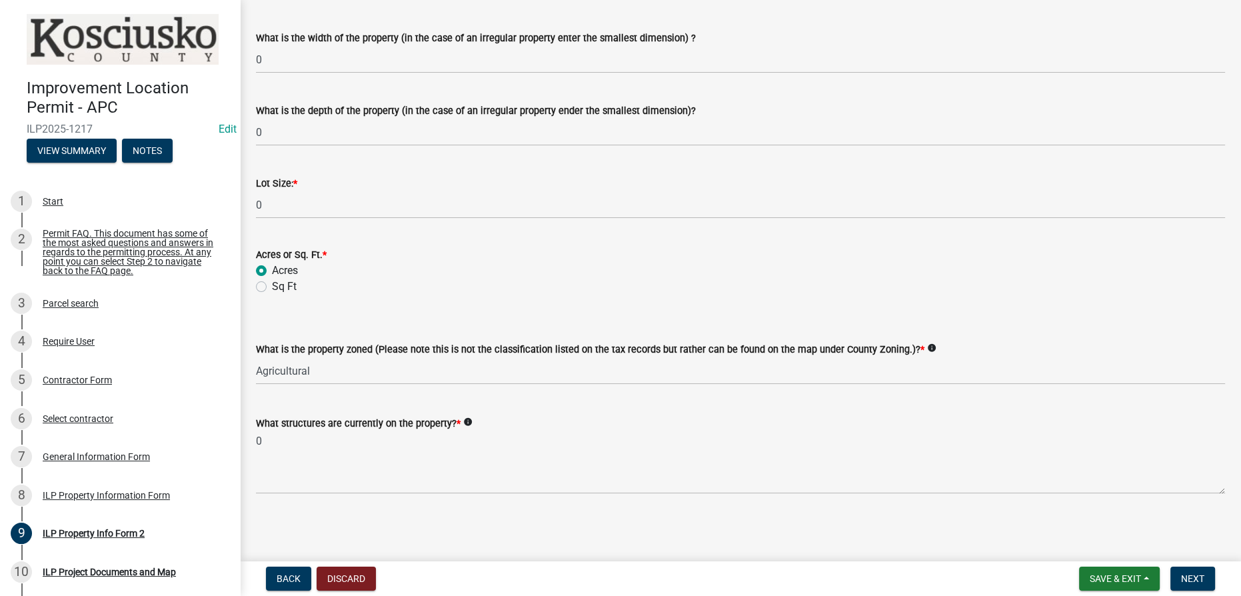
click at [1216, 583] on form "Save & Exit Save Save & Exit Next" at bounding box center [1147, 579] width 147 height 24
click at [1198, 581] on span "Next" at bounding box center [1192, 578] width 23 height 11
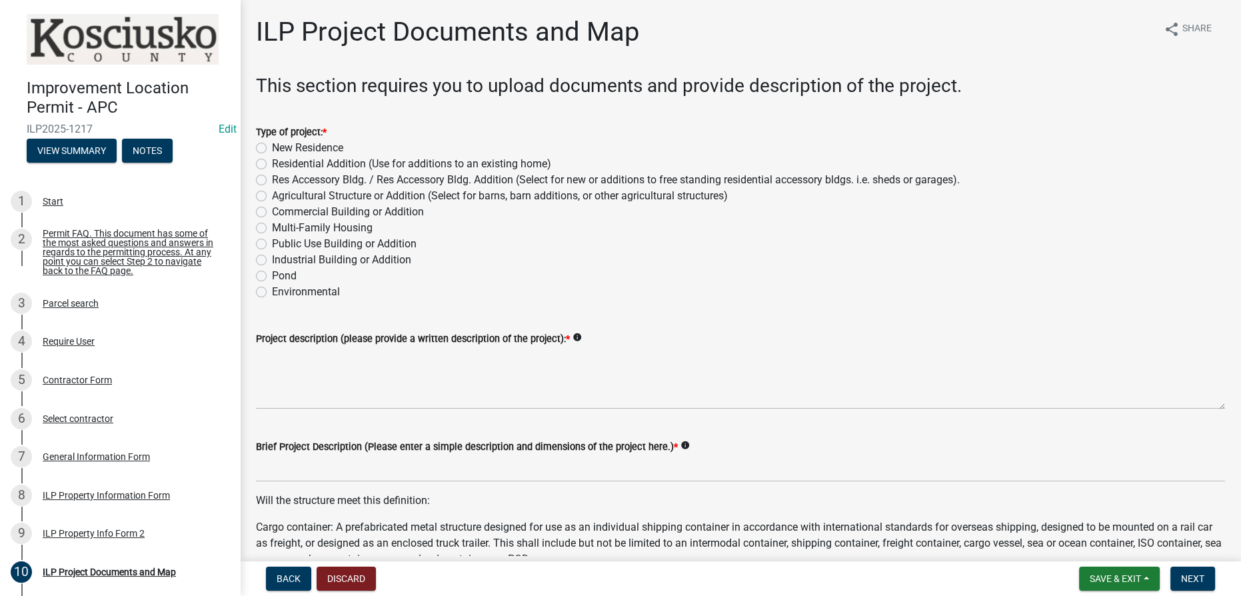
click at [272, 181] on label "Res Accessory Bldg. / Res Accessory Bldg. Addition (Select for new or additions…" at bounding box center [616, 180] width 688 height 16
click at [272, 181] on input "Res Accessory Bldg. / Res Accessory Bldg. Addition (Select for new or additions…" at bounding box center [276, 176] width 9 height 9
radio input "true"
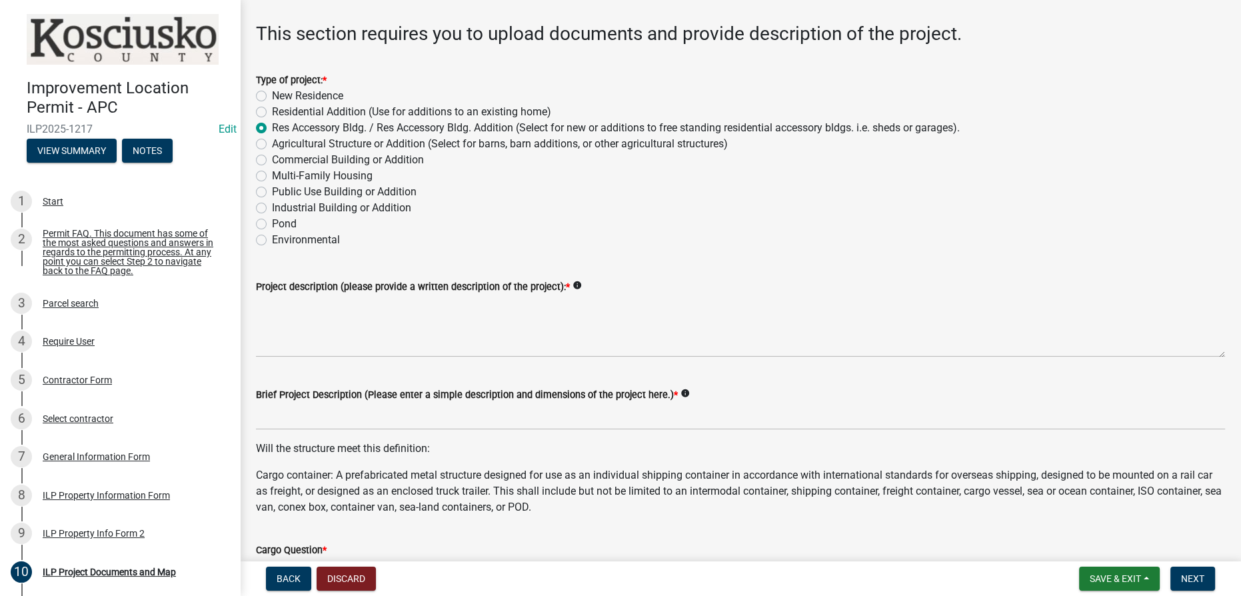
scroll to position [121, 0]
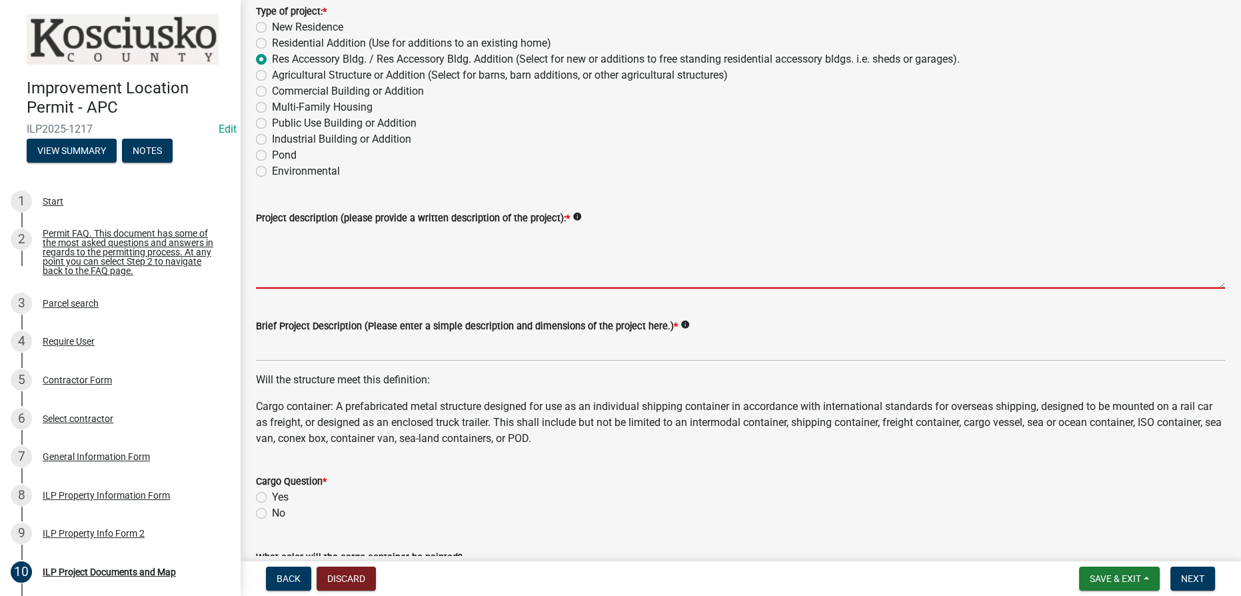
click at [332, 239] on textarea "Project description (please provide a written description of the project): *" at bounding box center [740, 257] width 969 height 63
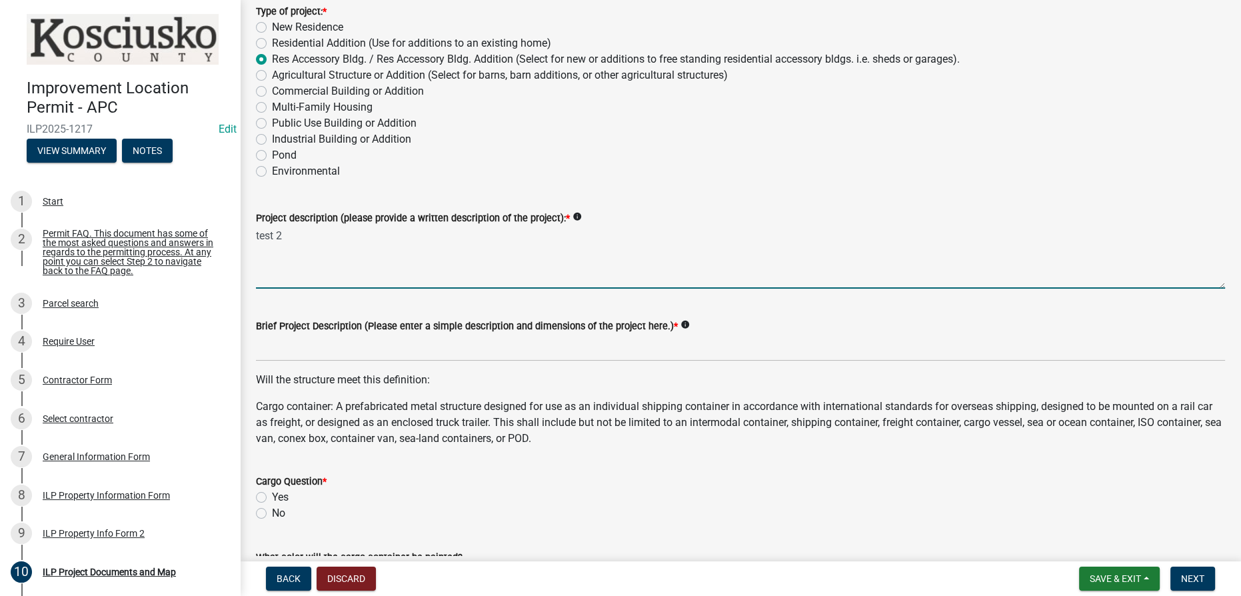
type textarea "test 2"
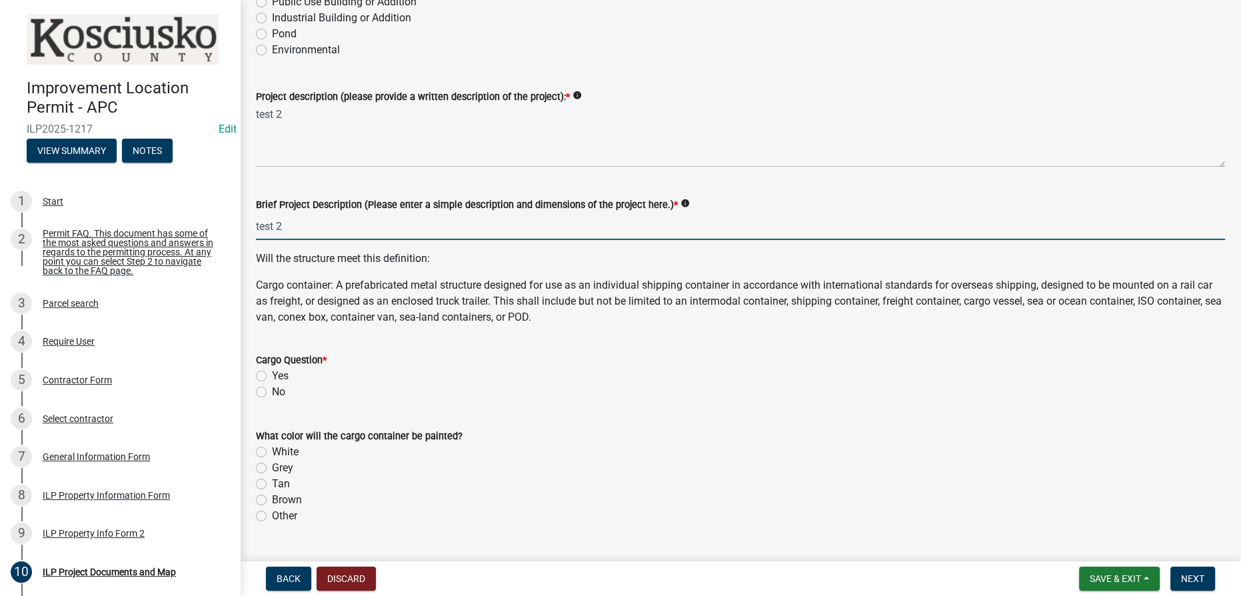
scroll to position [303, 0]
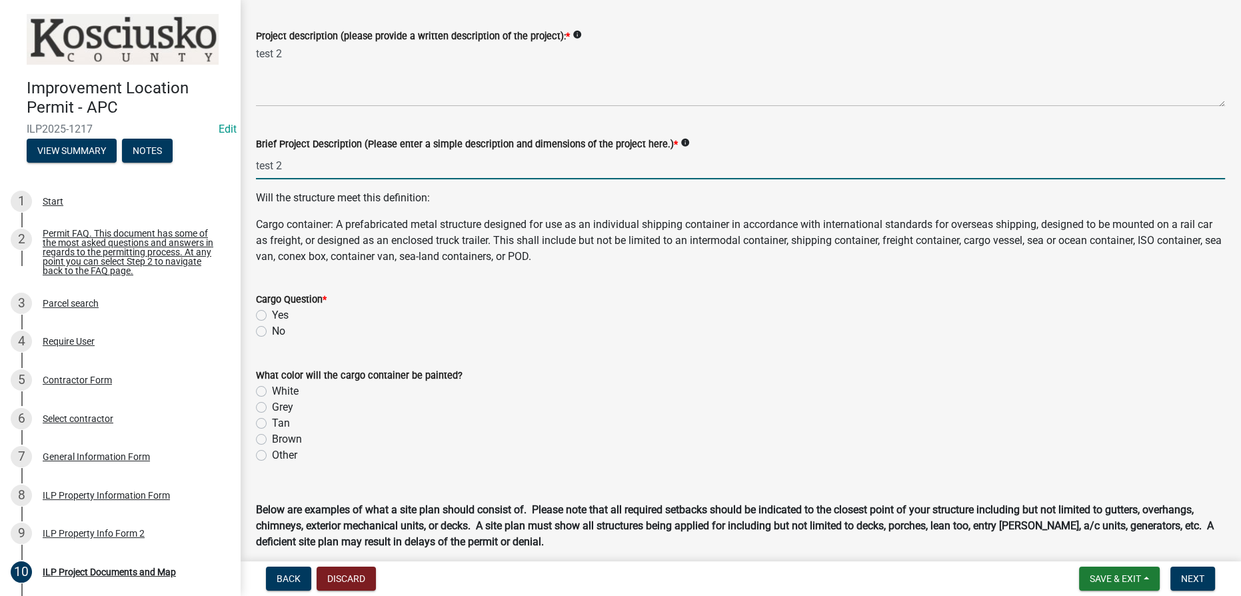
type input "test 2"
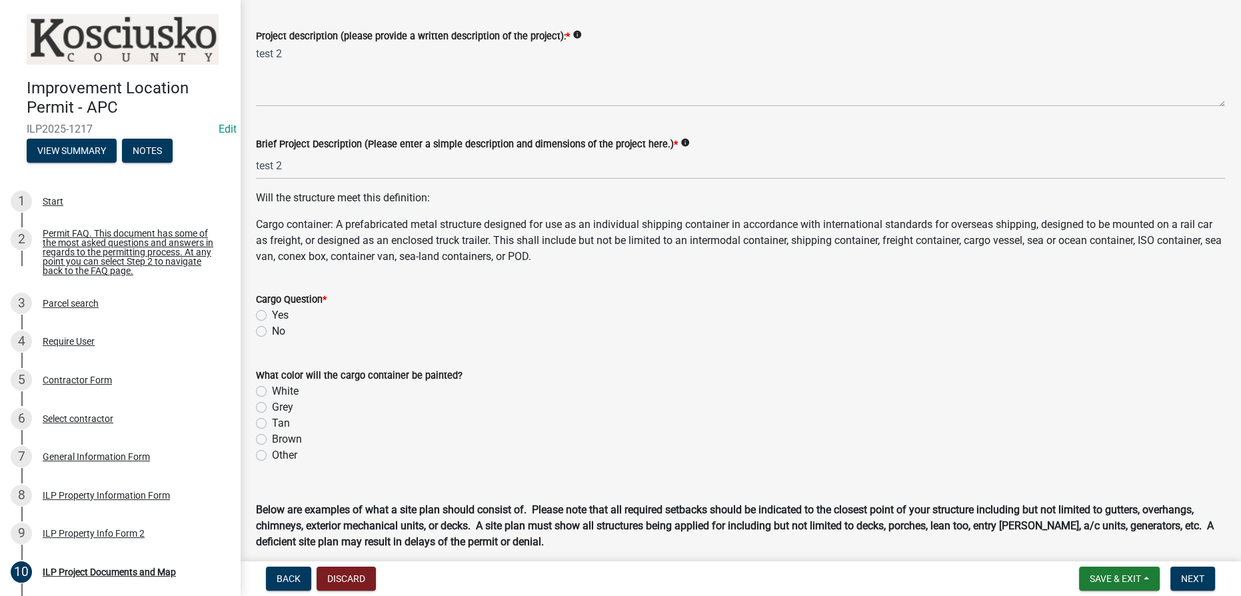
click at [272, 332] on label "No" at bounding box center [278, 331] width 13 height 16
click at [272, 332] on input "No" at bounding box center [276, 327] width 9 height 9
radio input "true"
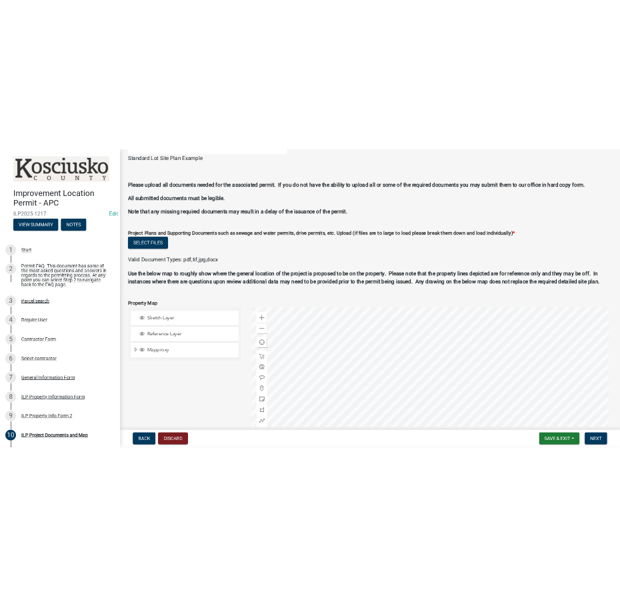
scroll to position [1425, 0]
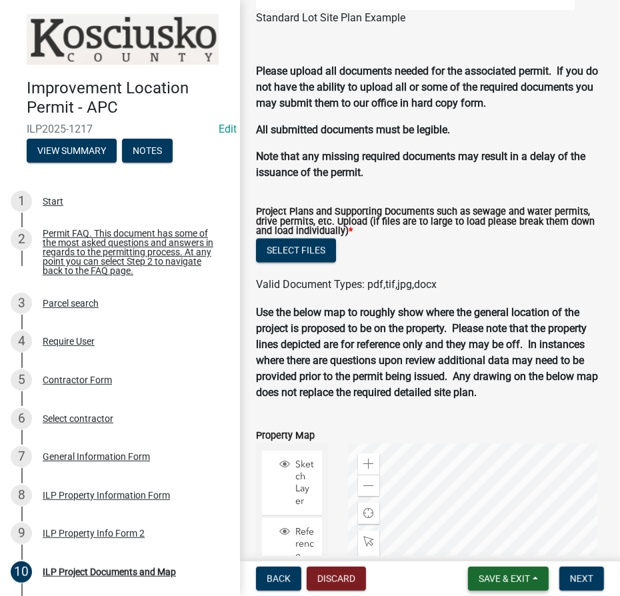
click at [531, 579] on button "Save & Exit" at bounding box center [508, 579] width 81 height 24
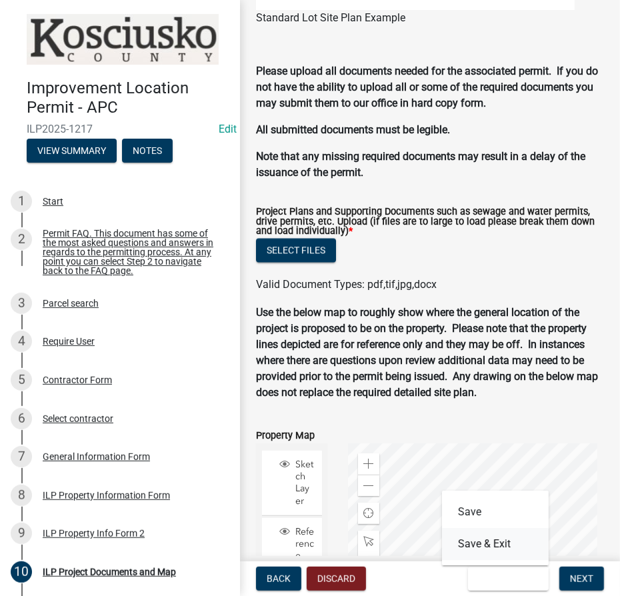
click at [507, 543] on button "Save & Exit" at bounding box center [495, 544] width 107 height 32
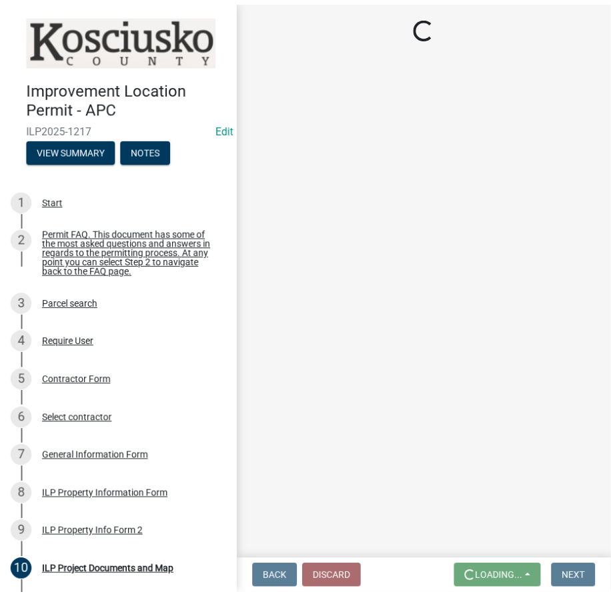
scroll to position [0, 0]
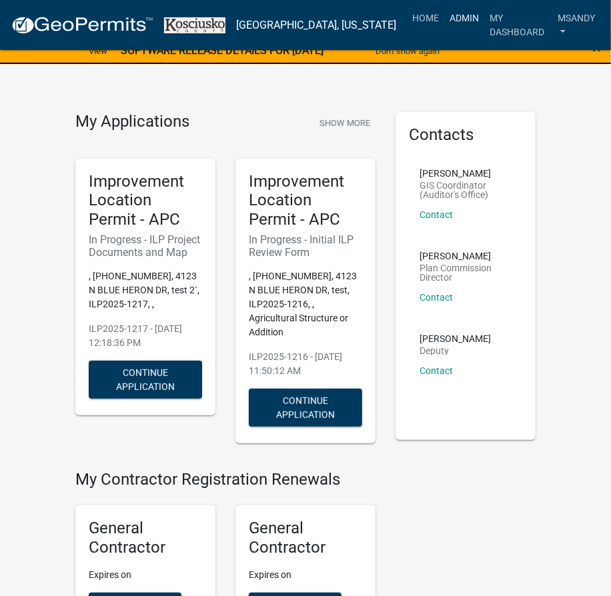
click at [444, 14] on link "Admin" at bounding box center [464, 17] width 40 height 25
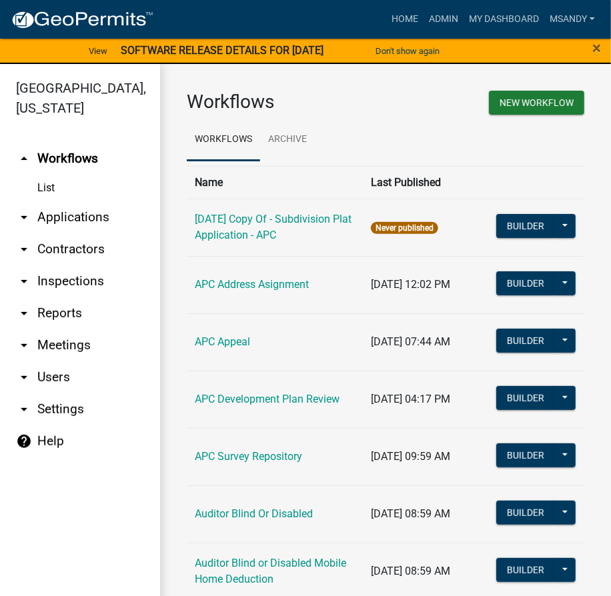
click at [66, 215] on link "arrow_drop_down Applications" at bounding box center [80, 217] width 160 height 32
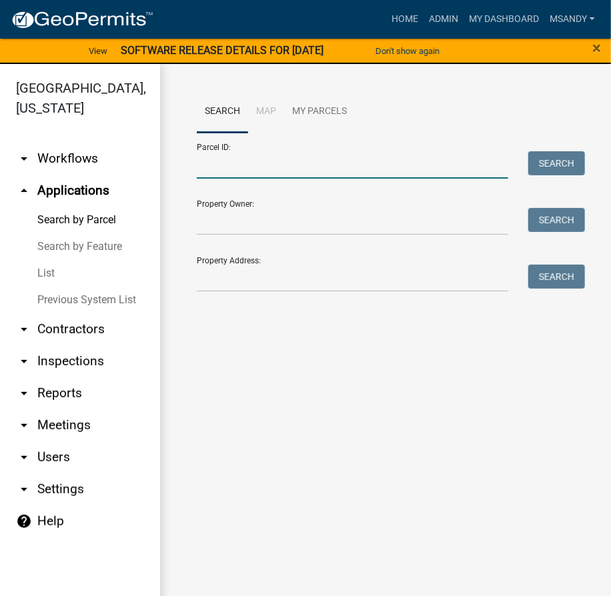
click at [249, 168] on input "Parcel ID:" at bounding box center [352, 164] width 311 height 27
paste input "[PHONE_NUMBER]"
type input "[PHONE_NUMBER]"
click at [553, 160] on button "Search" at bounding box center [556, 163] width 57 height 24
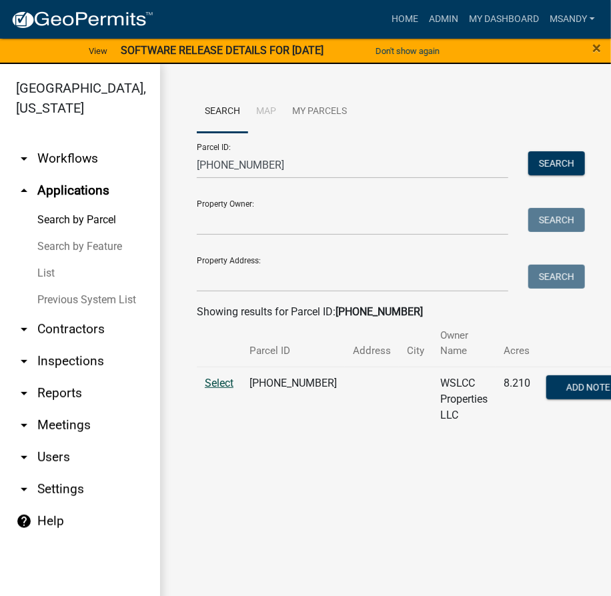
click at [229, 387] on span "Select" at bounding box center [219, 383] width 29 height 13
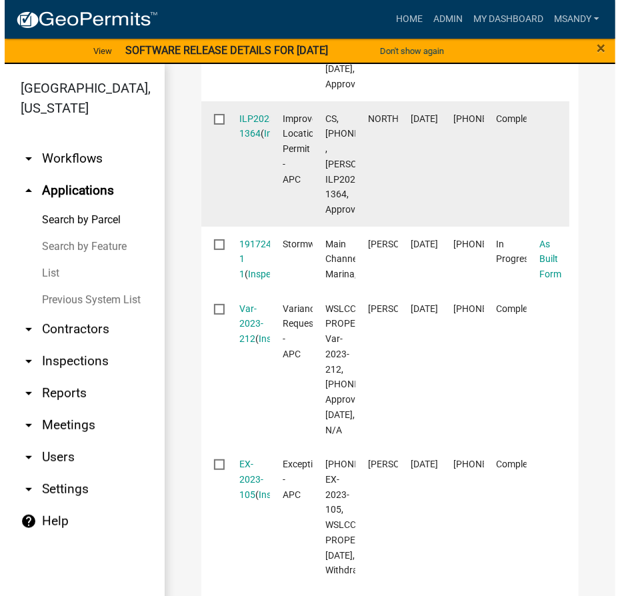
scroll to position [848, 0]
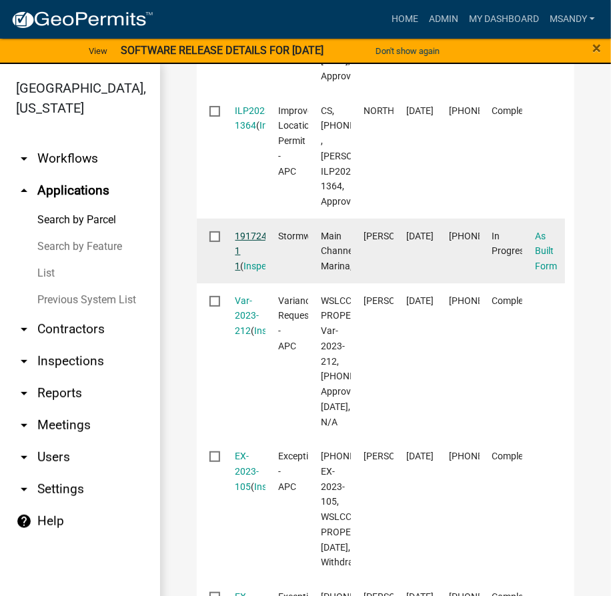
click at [251, 272] on link "191724 1 1" at bounding box center [251, 251] width 32 height 41
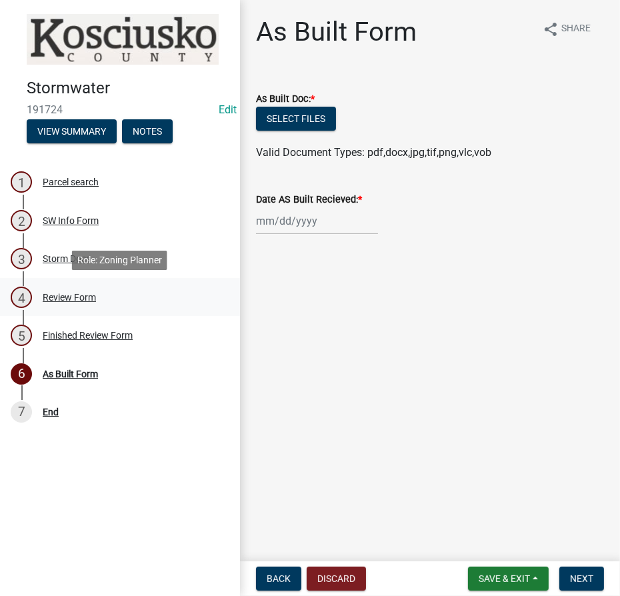
click at [78, 293] on div "Review Form" at bounding box center [69, 297] width 53 height 9
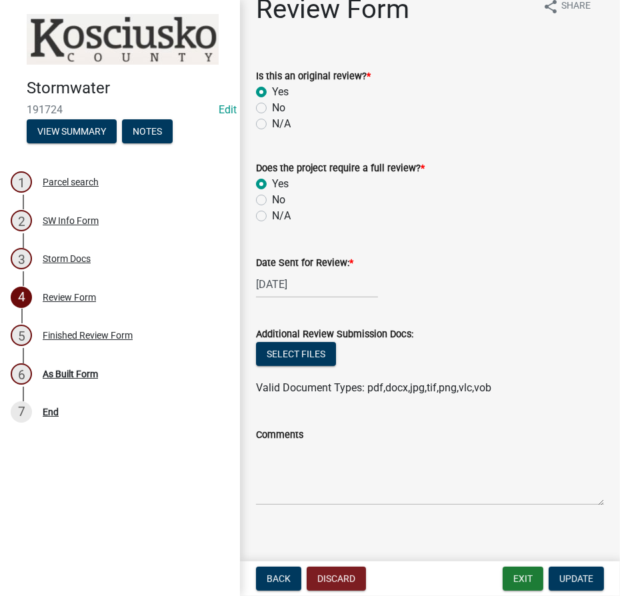
scroll to position [34, 0]
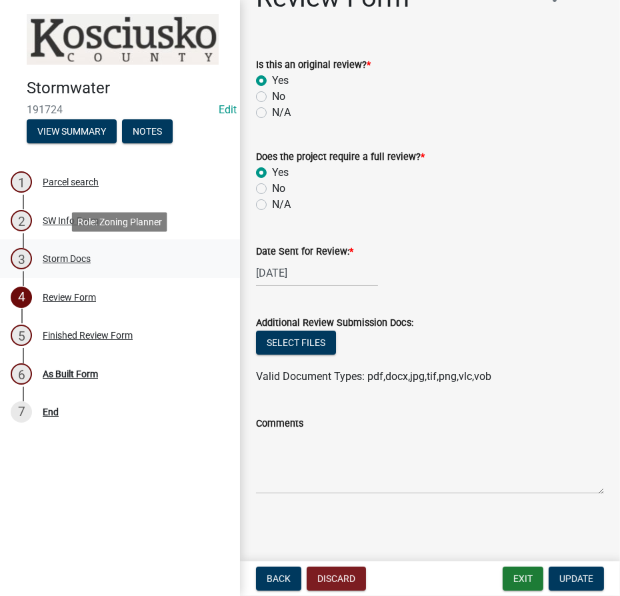
click at [71, 254] on div "Storm Docs" at bounding box center [67, 258] width 48 height 9
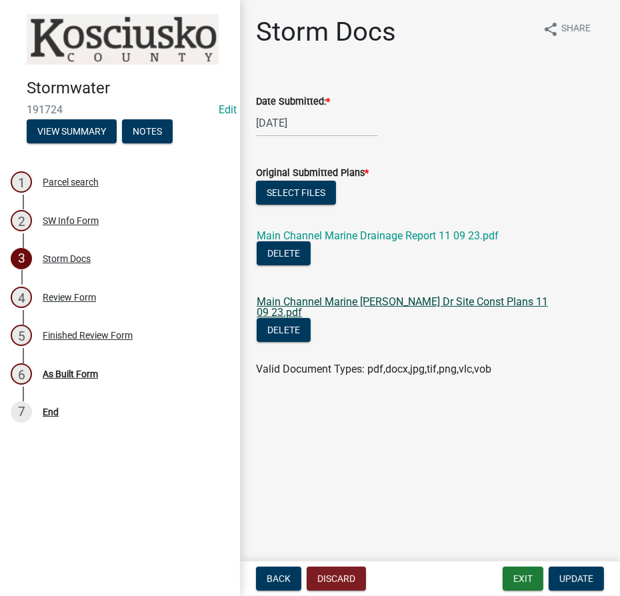
click at [359, 304] on link "Main Channel Marine [PERSON_NAME] Dr Site Const Plans 11 09 23.pdf" at bounding box center [402, 306] width 291 height 23
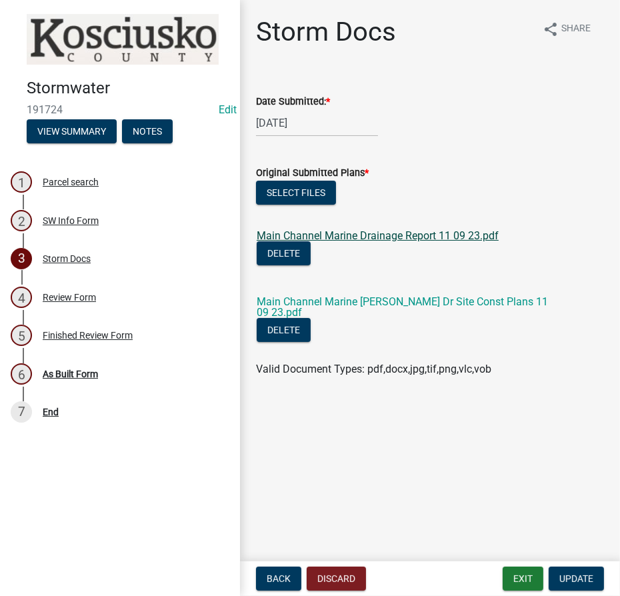
click at [356, 237] on link "Main Channel Marine Drainage Report 11 09 23.pdf" at bounding box center [378, 235] width 242 height 13
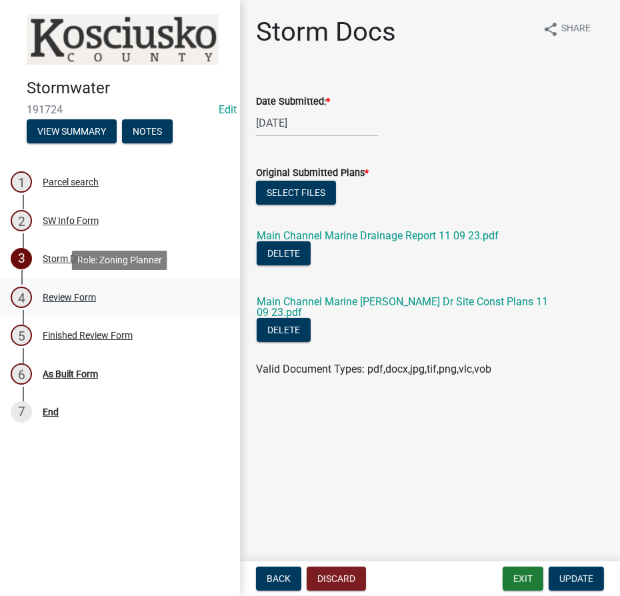
click at [74, 301] on div "Review Form" at bounding box center [69, 297] width 53 height 9
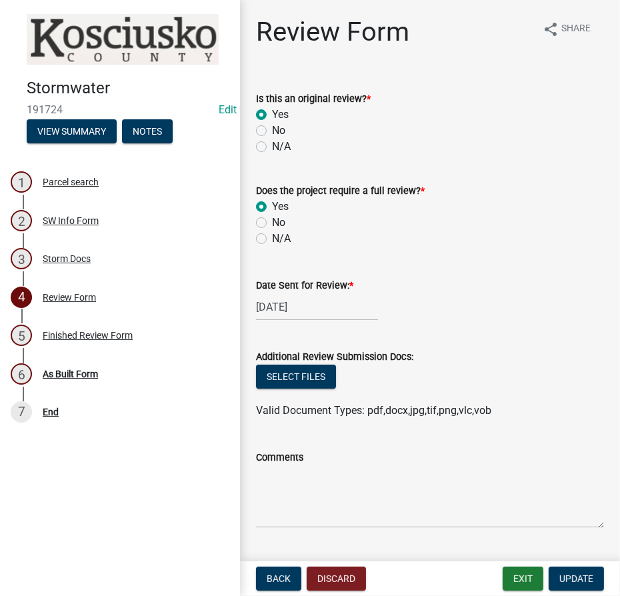
scroll to position [34, 0]
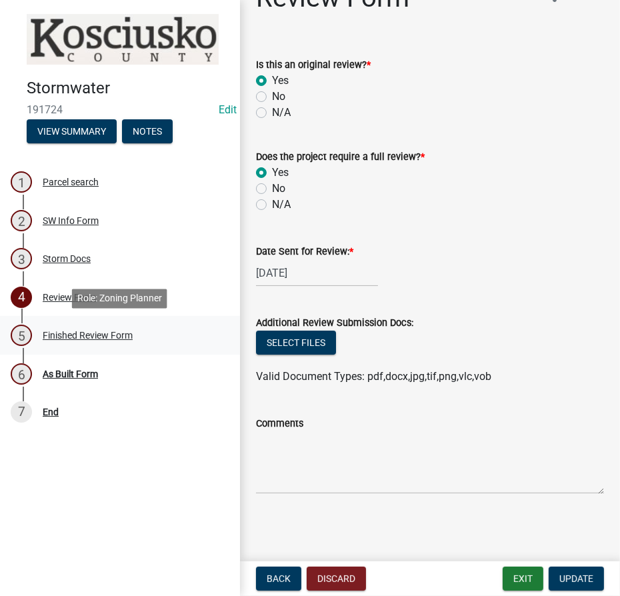
click at [65, 338] on div "Finished Review Form" at bounding box center [88, 335] width 90 height 9
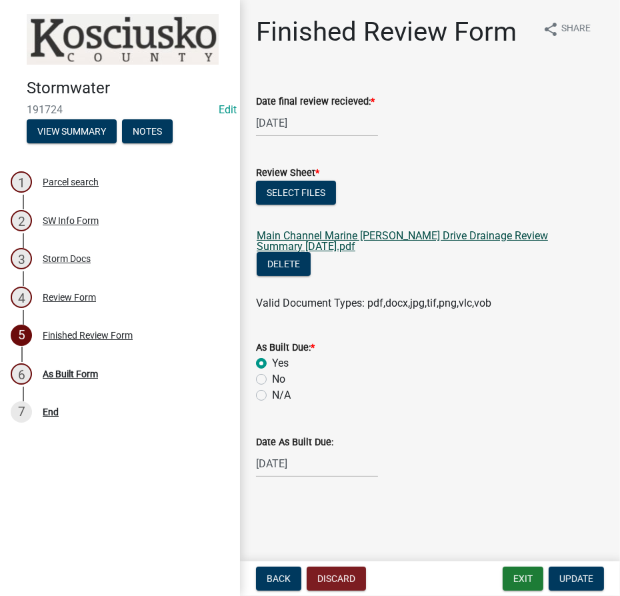
click at [363, 232] on link "Main Channel Marine [PERSON_NAME] Drive Drainage Review Summary [DATE].pdf" at bounding box center [402, 240] width 291 height 23
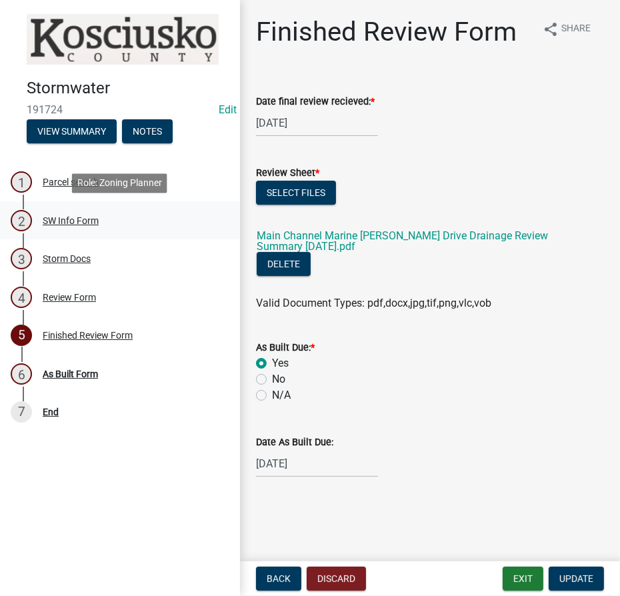
click at [81, 220] on div "SW Info Form" at bounding box center [71, 220] width 56 height 9
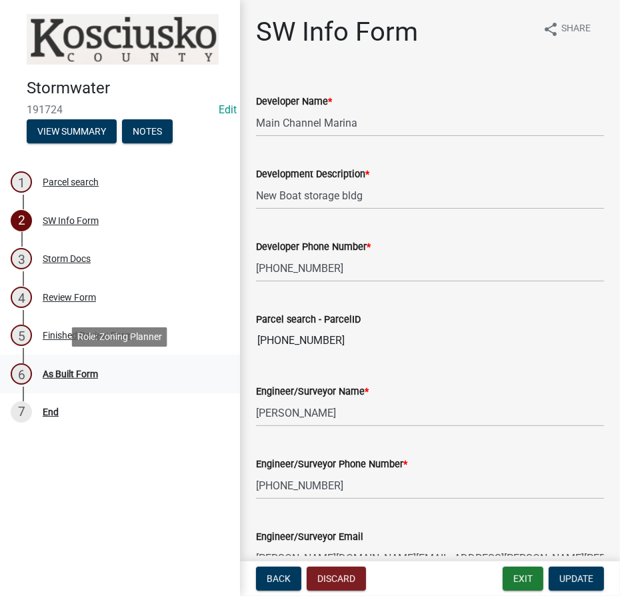
click at [59, 369] on div "As Built Form" at bounding box center [70, 373] width 55 height 9
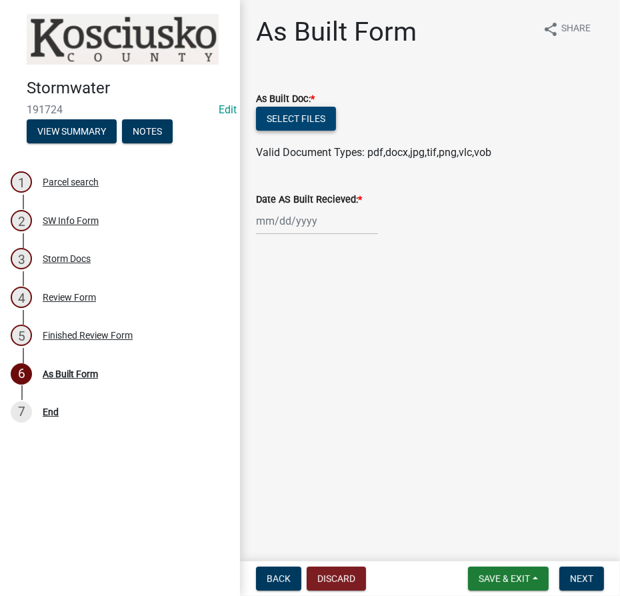
click at [311, 108] on button "Select files" at bounding box center [296, 119] width 80 height 24
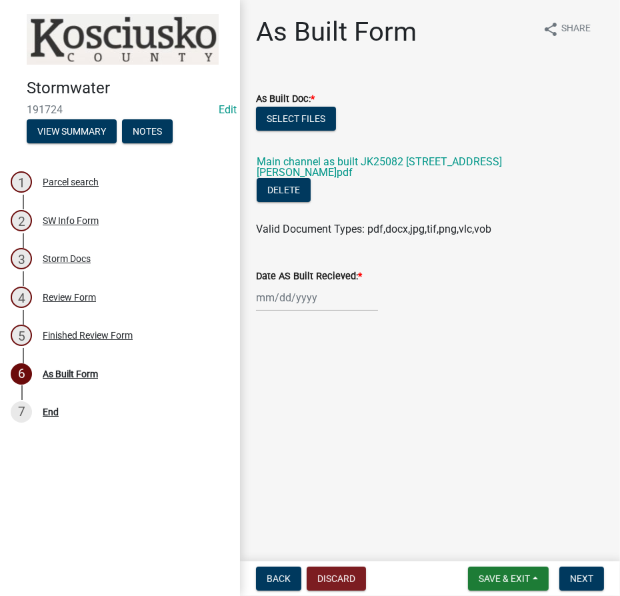
click at [301, 266] on div "Date AS Built Recieved: *" at bounding box center [430, 280] width 348 height 62
select select "9"
select select "2025"
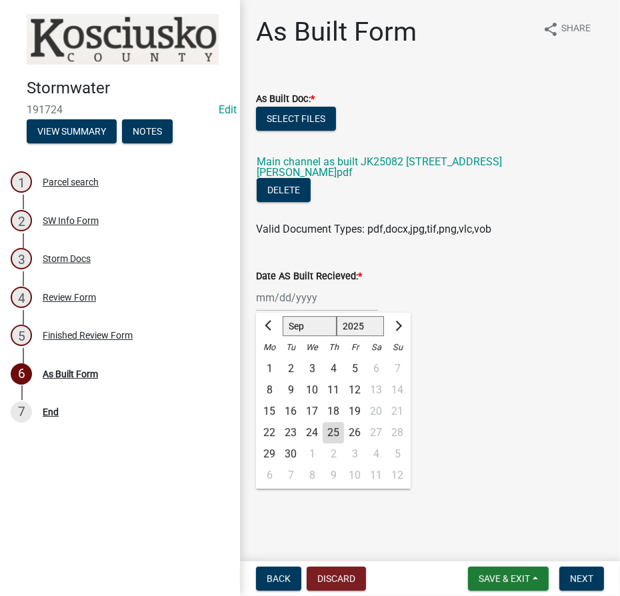
click at [306, 297] on div "[PERSON_NAME] Feb Mar Apr [PERSON_NAME][DATE] Oct Nov [DATE] 1526 1527 1528 152…" at bounding box center [317, 297] width 122 height 27
click at [334, 431] on div "25" at bounding box center [333, 432] width 21 height 21
type input "[DATE]"
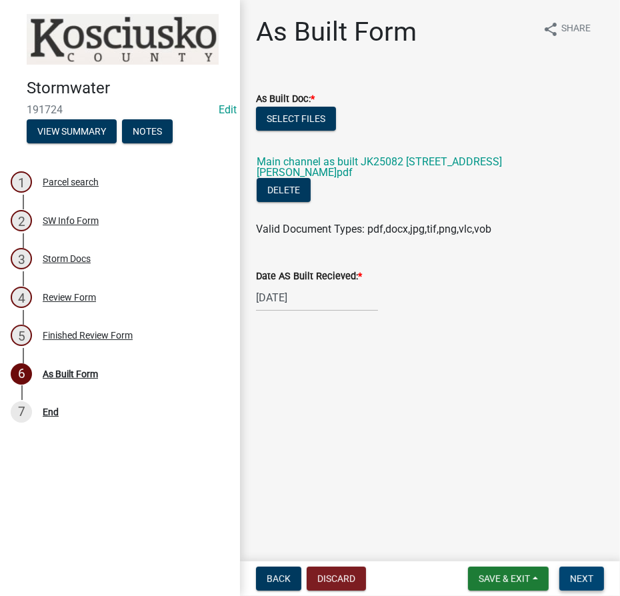
click at [578, 575] on span "Next" at bounding box center [581, 578] width 23 height 11
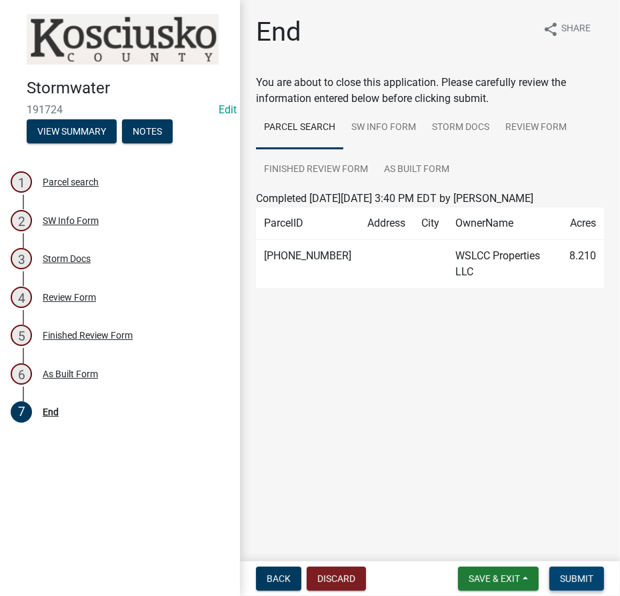
click at [587, 583] on span "Submit" at bounding box center [576, 578] width 33 height 11
